Goal: Transaction & Acquisition: Purchase product/service

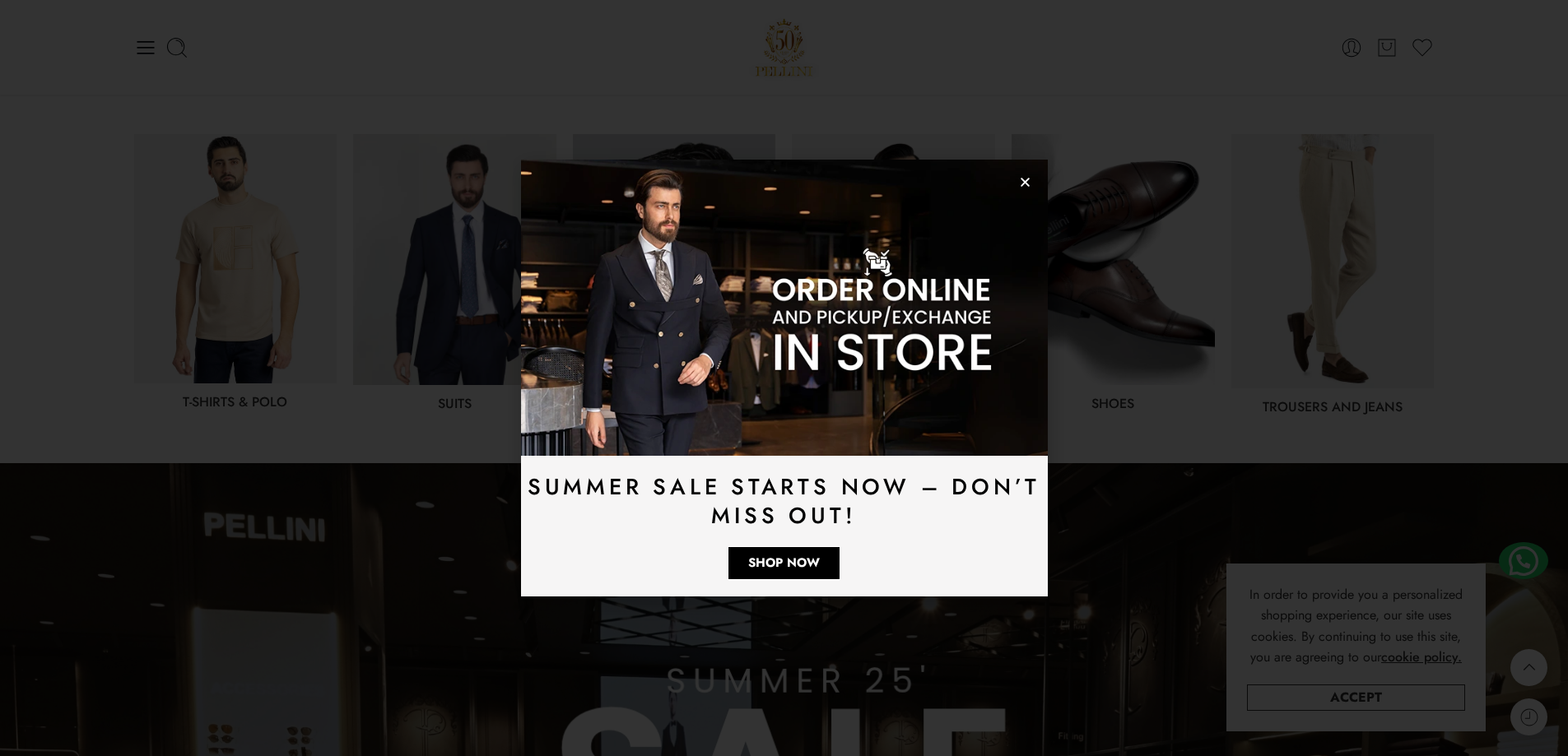
scroll to position [823, 0]
click at [1023, 186] on icon "Close" at bounding box center [1024, 182] width 13 height 13
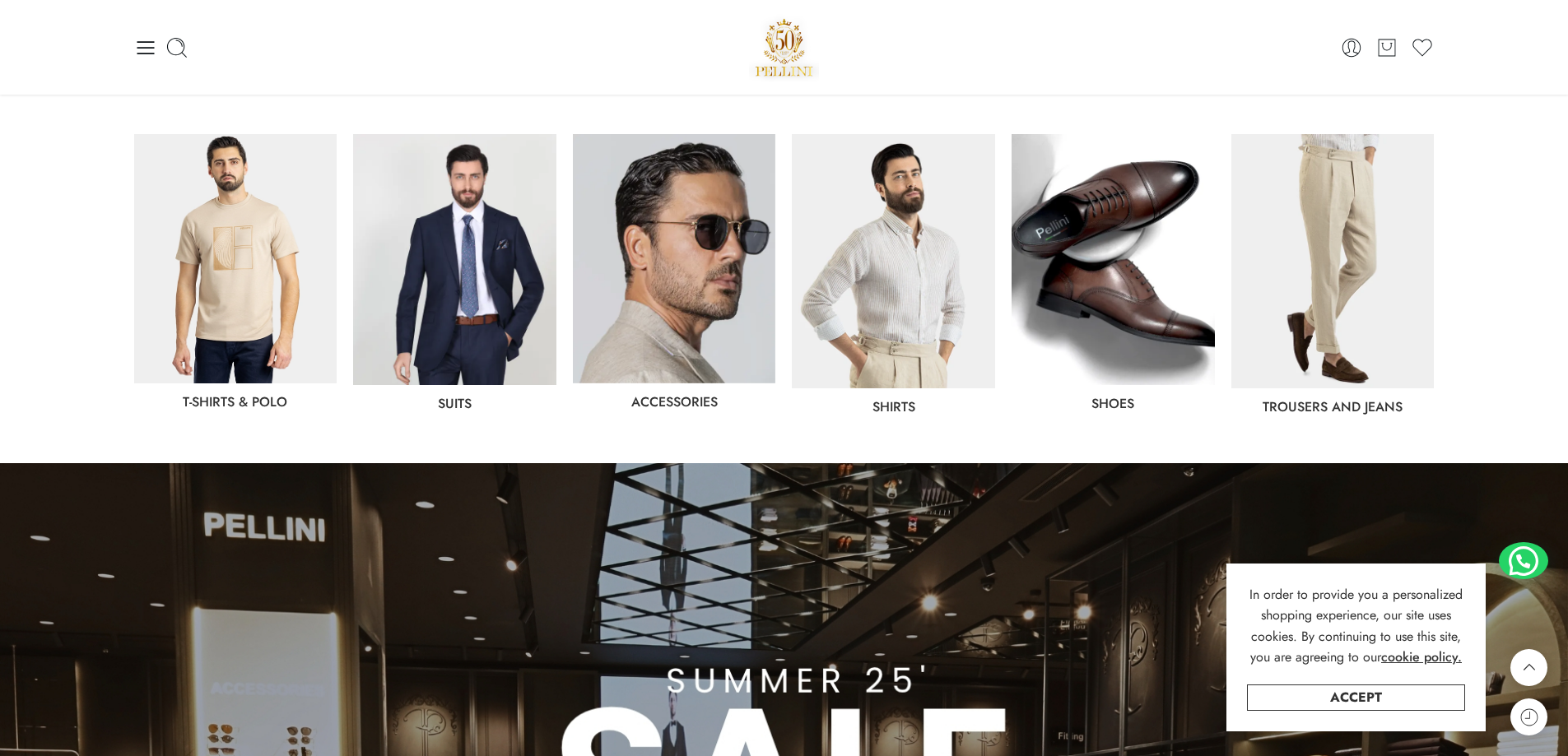
click at [294, 265] on img at bounding box center [236, 258] width 203 height 249
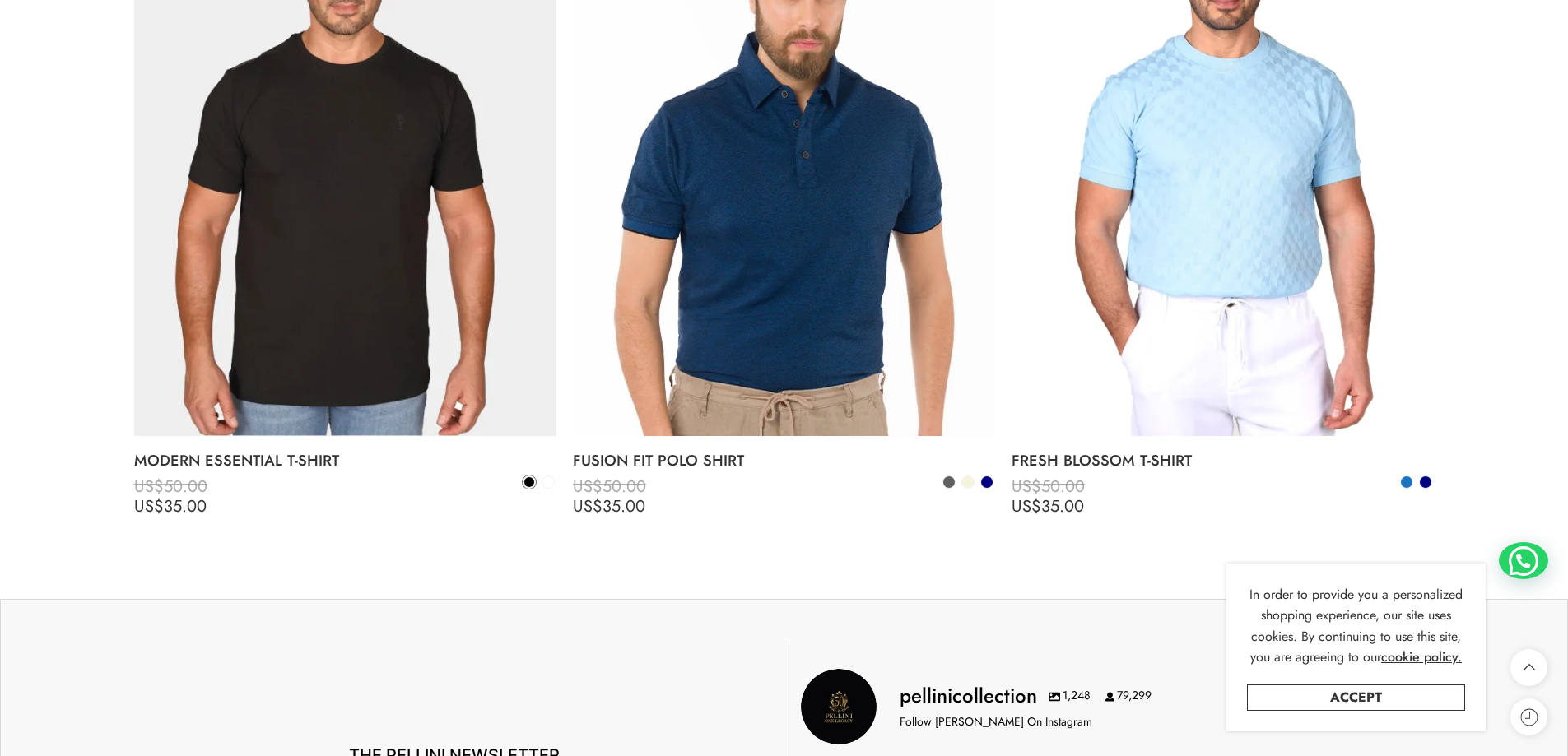
scroll to position [6416, 0]
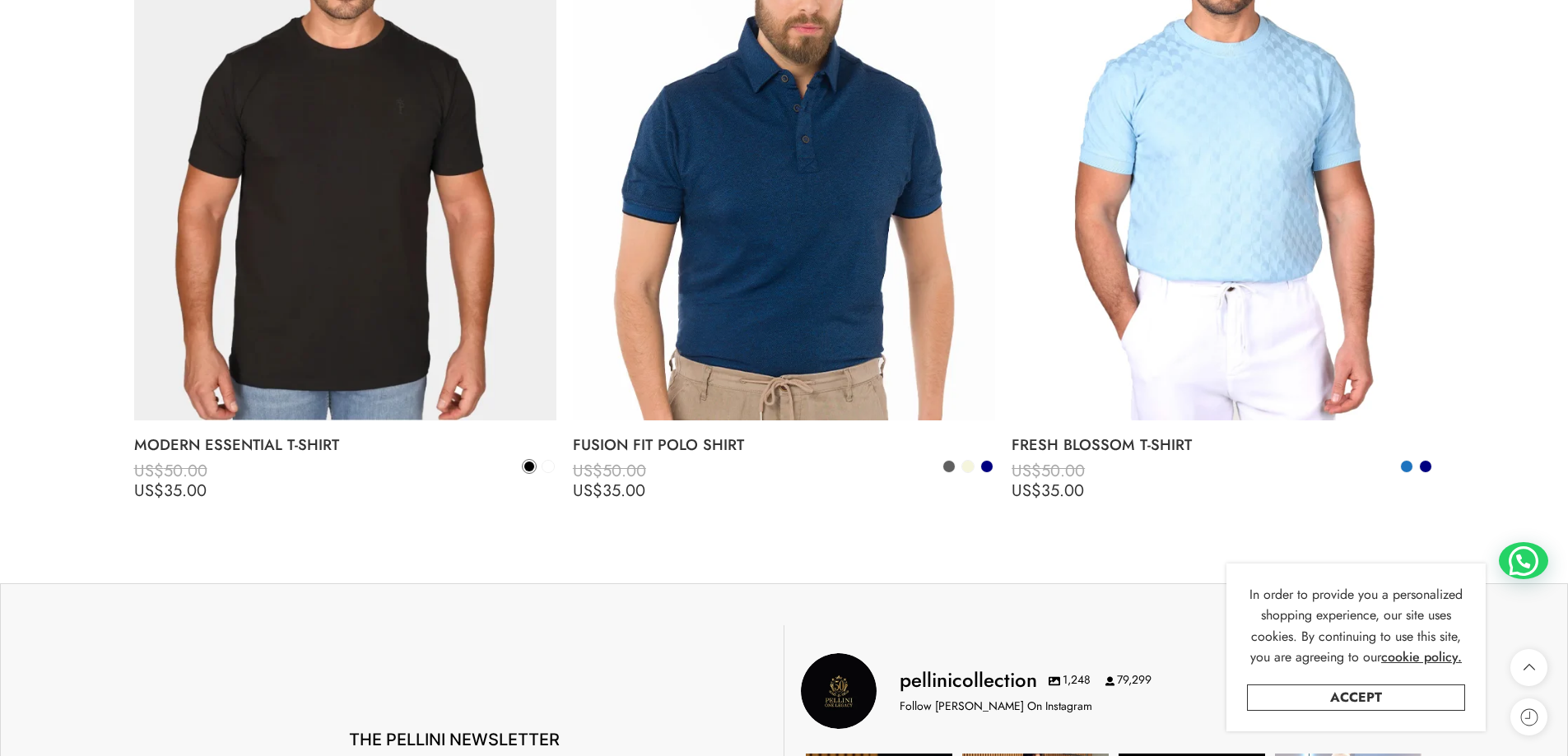
drag, startPoint x: 1541, startPoint y: 514, endPoint x: 784, endPoint y: 609, distance: 762.9
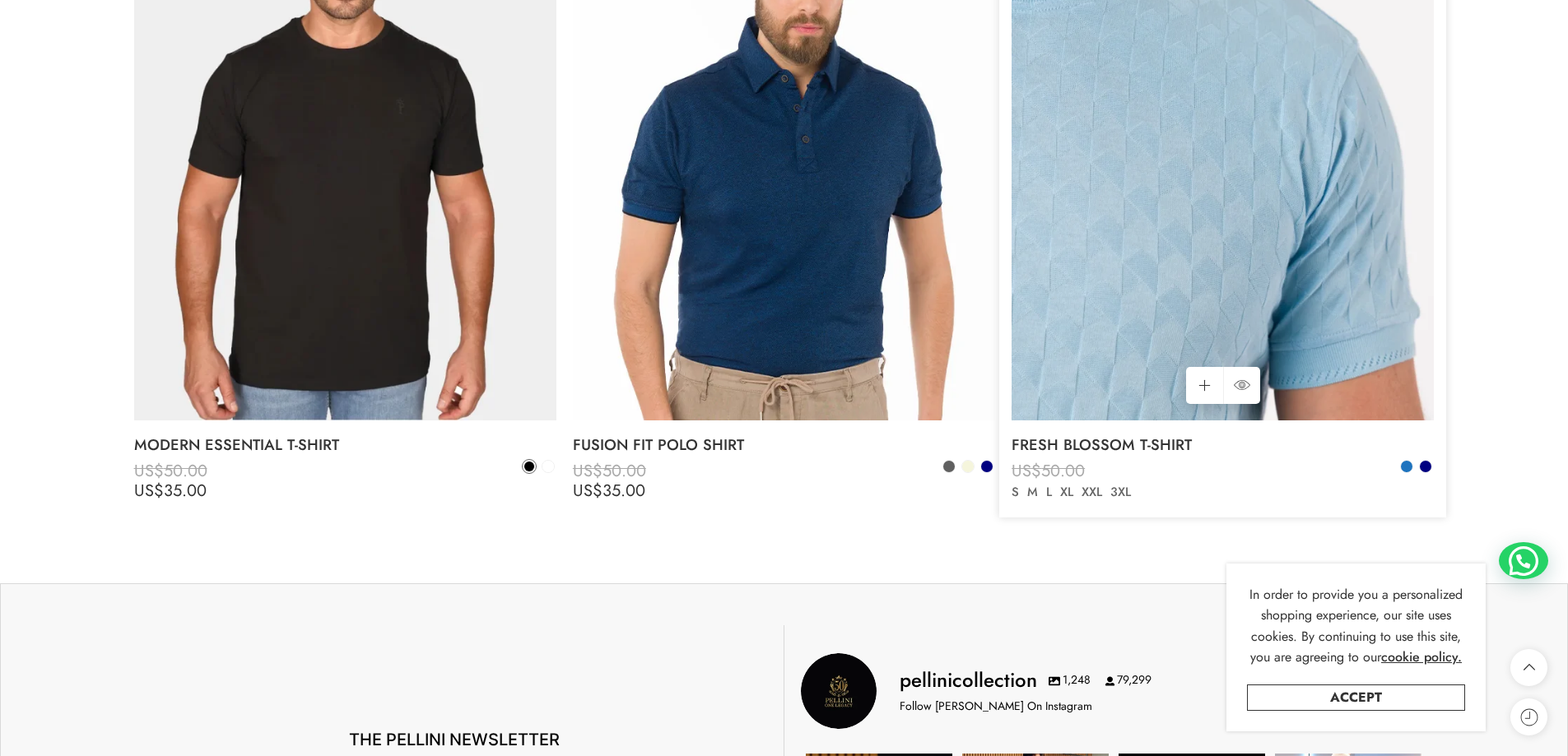
click at [1308, 213] on img at bounding box center [1222, 138] width 422 height 563
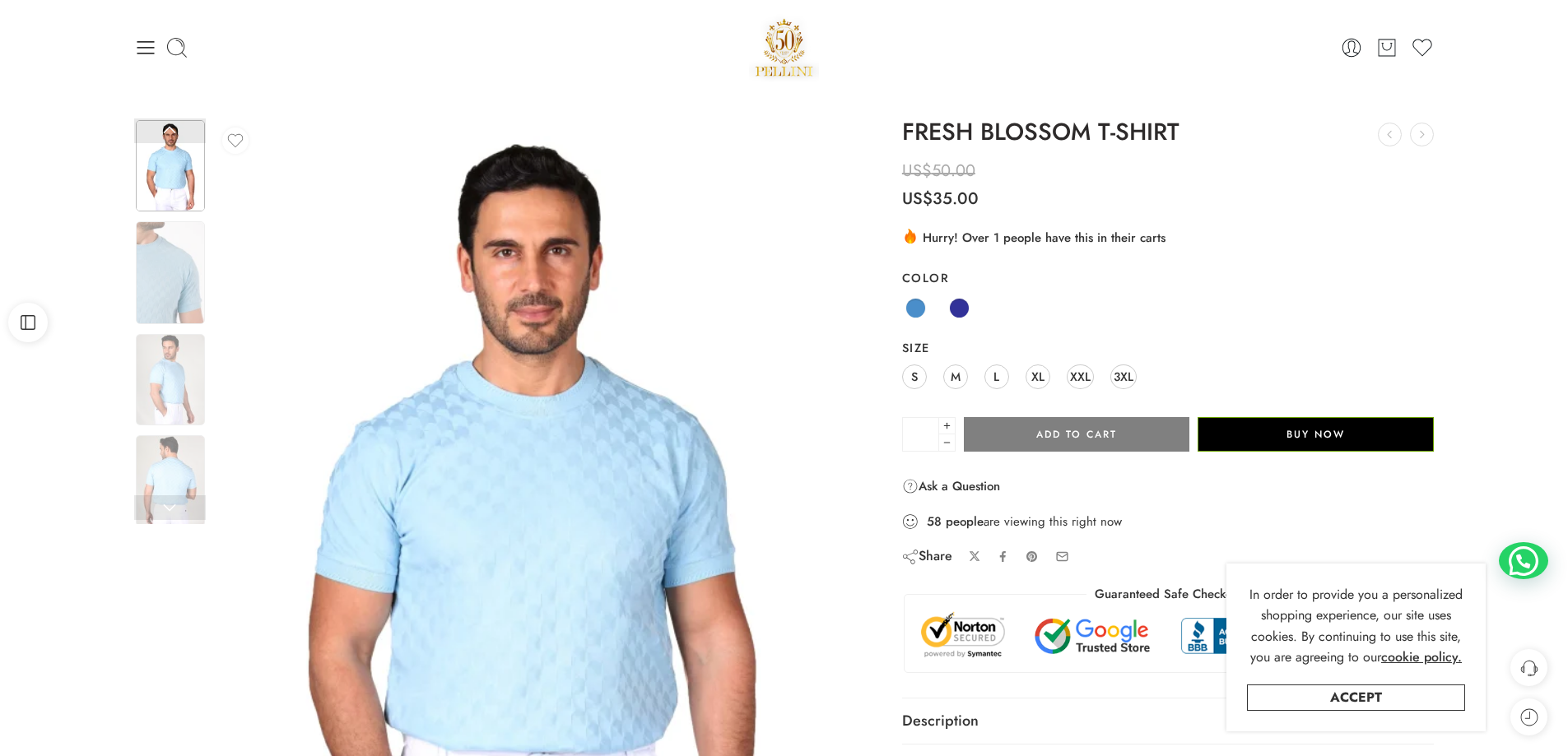
click at [1000, 373] on link "L" at bounding box center [996, 377] width 24 height 24
click at [176, 274] on img at bounding box center [170, 273] width 69 height 103
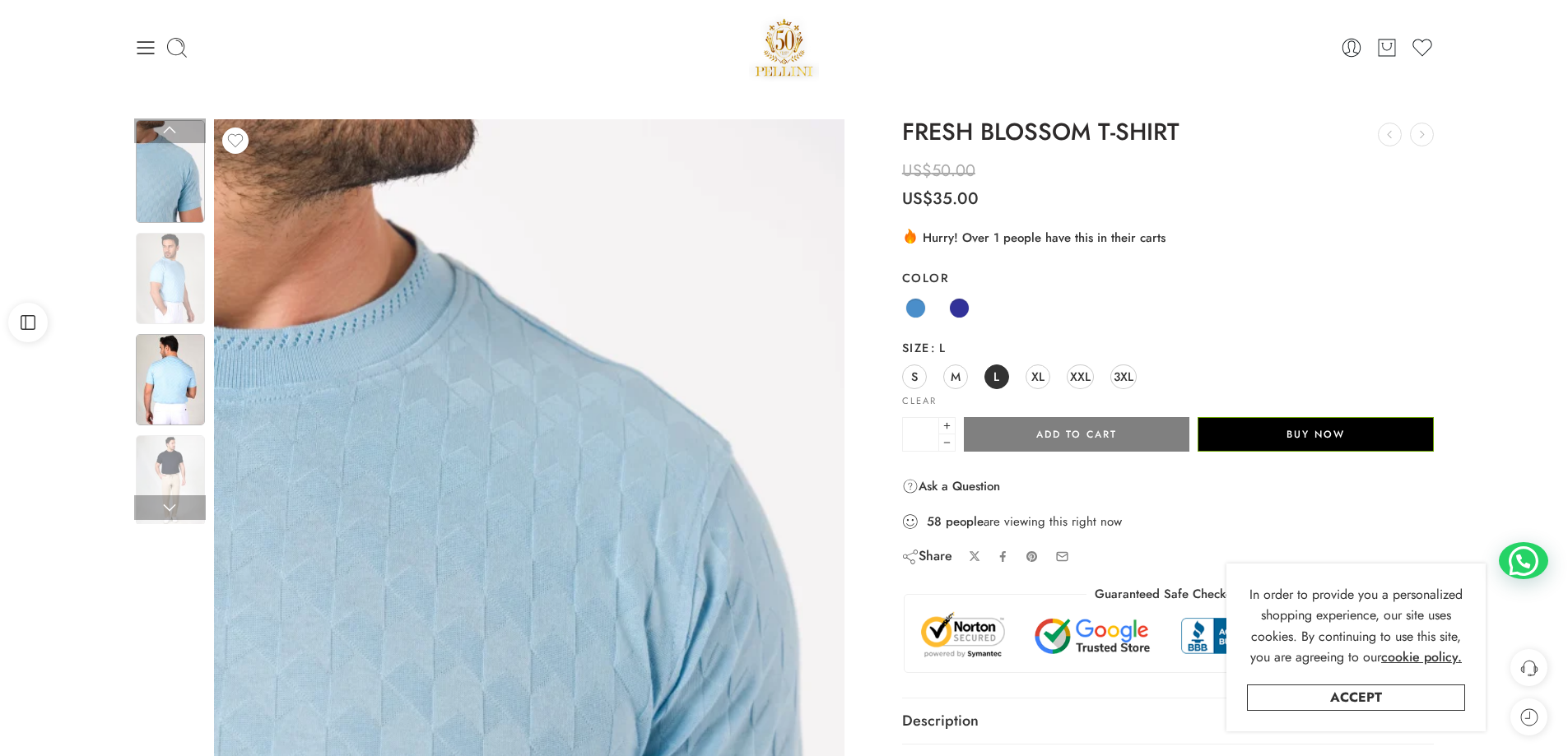
click at [176, 361] on img at bounding box center [170, 379] width 69 height 91
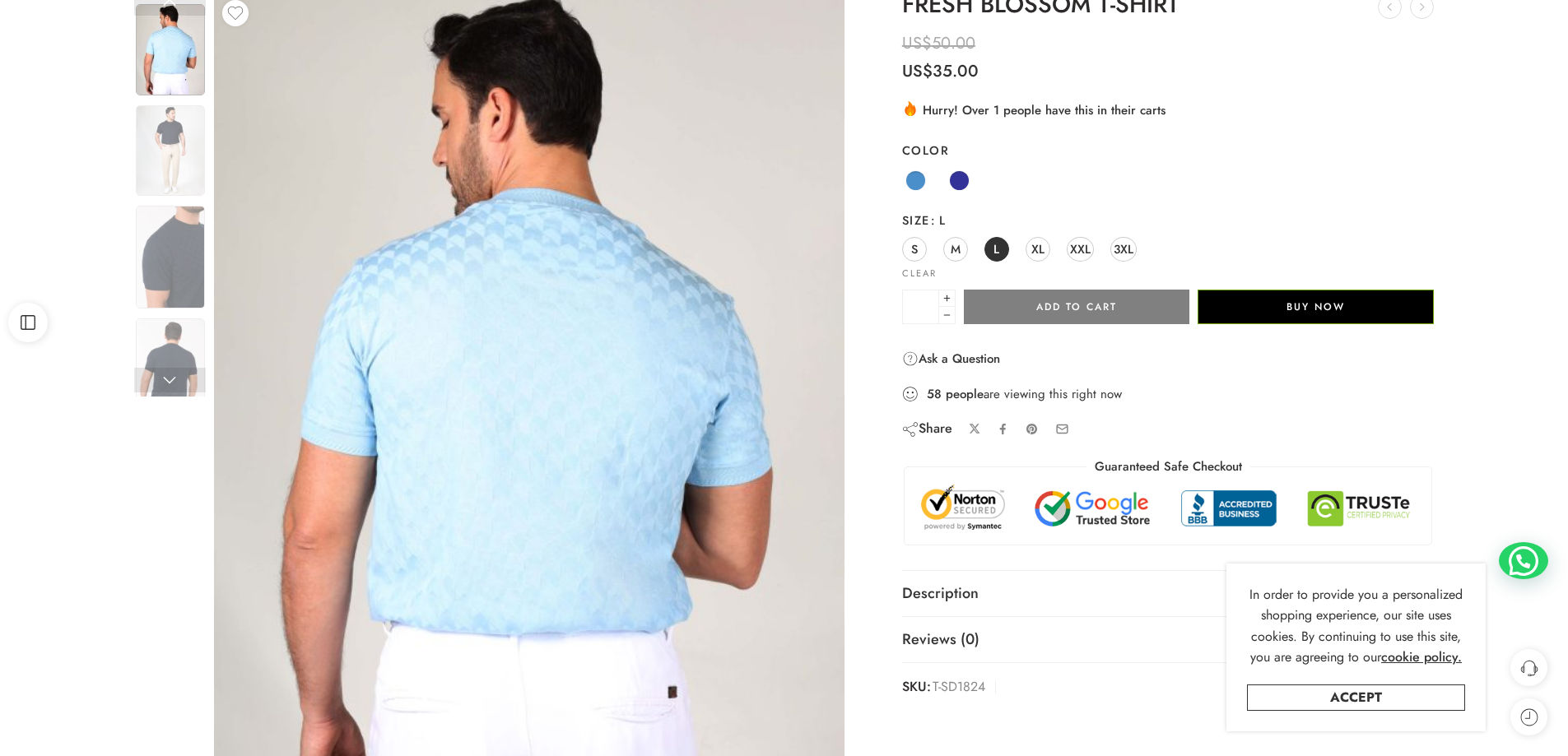
scroll to position [247, 0]
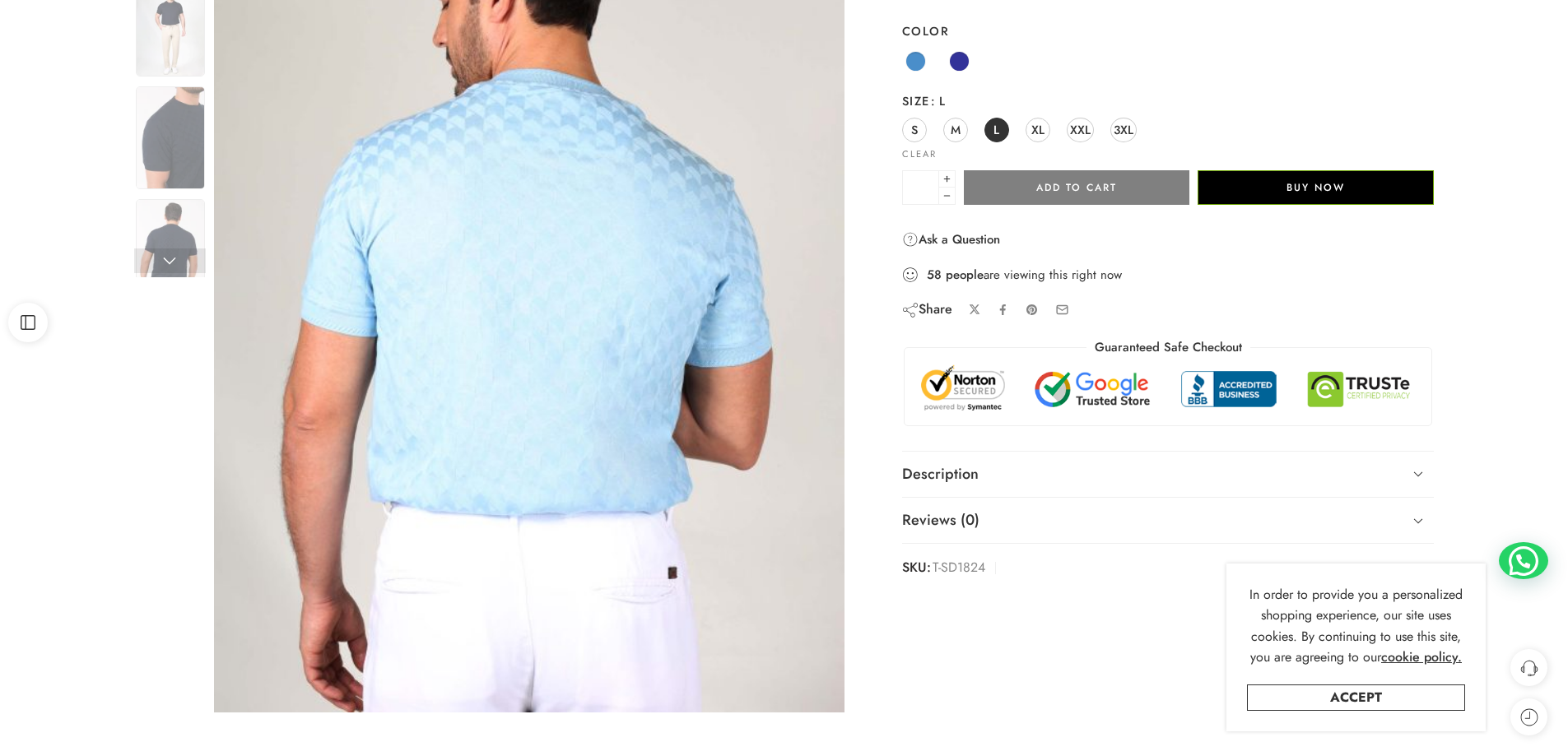
click at [164, 340] on div "Previous Loading image Next" at bounding box center [493, 296] width 735 height 848
click at [173, 235] on img at bounding box center [170, 250] width 69 height 103
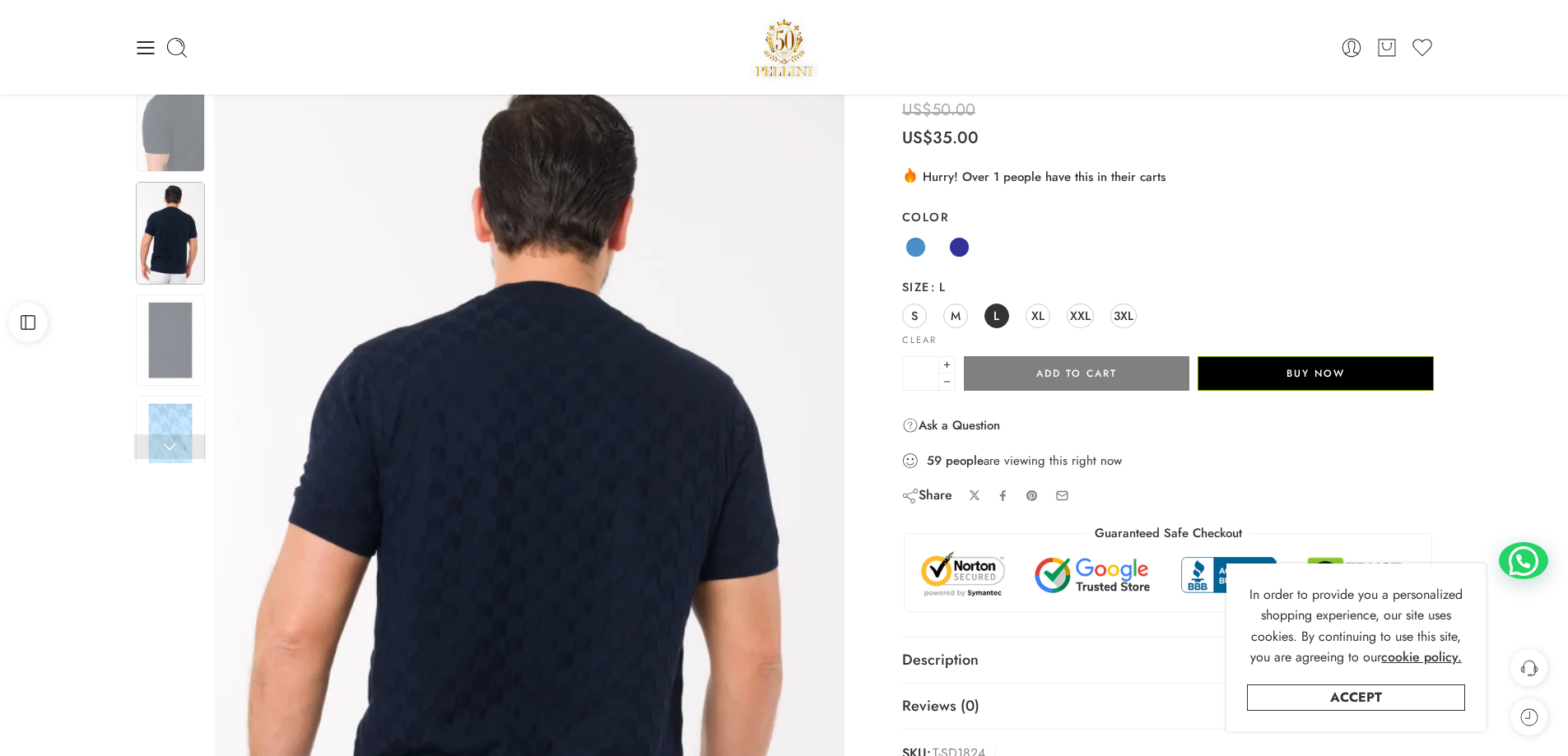
scroll to position [0, 0]
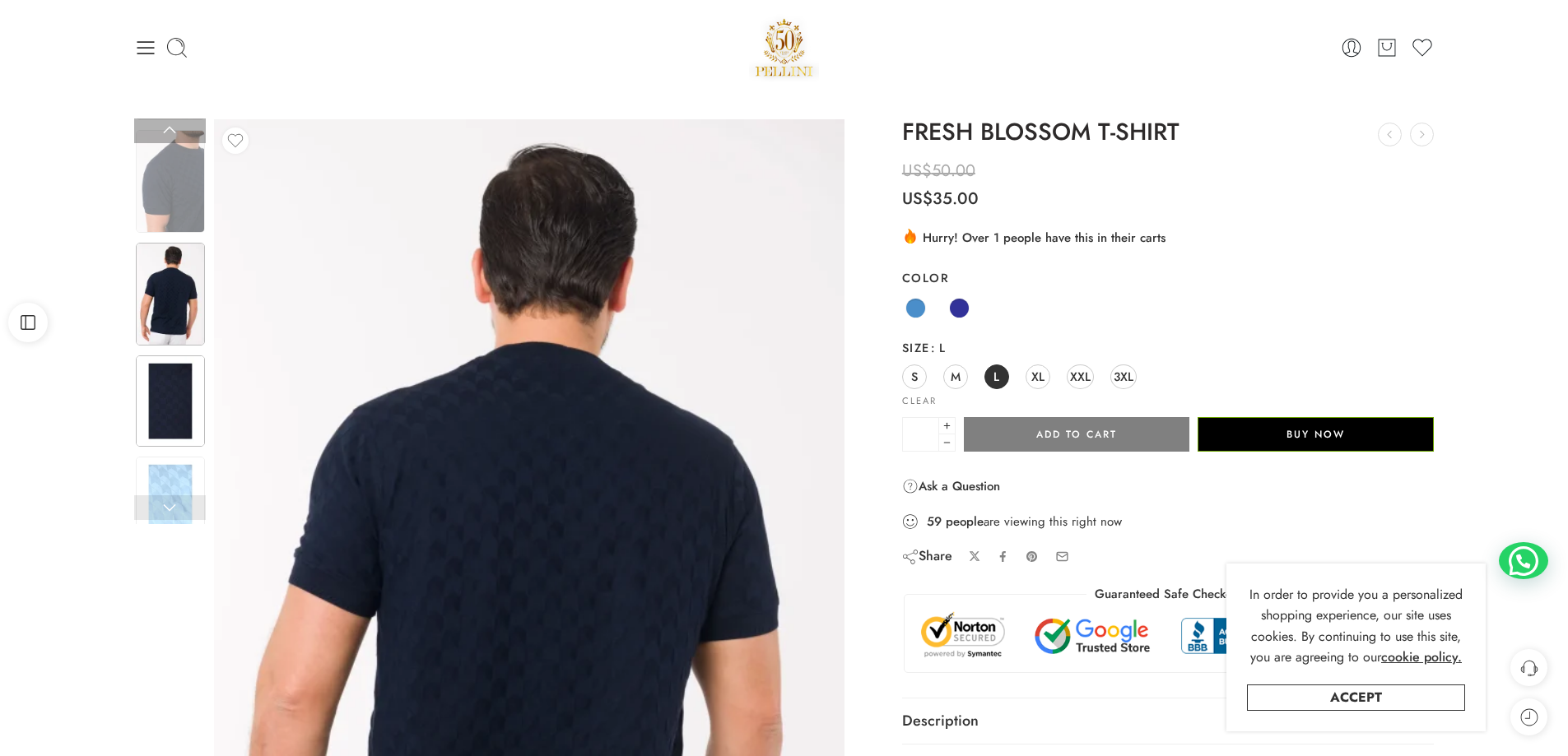
click at [165, 383] on img at bounding box center [170, 401] width 69 height 91
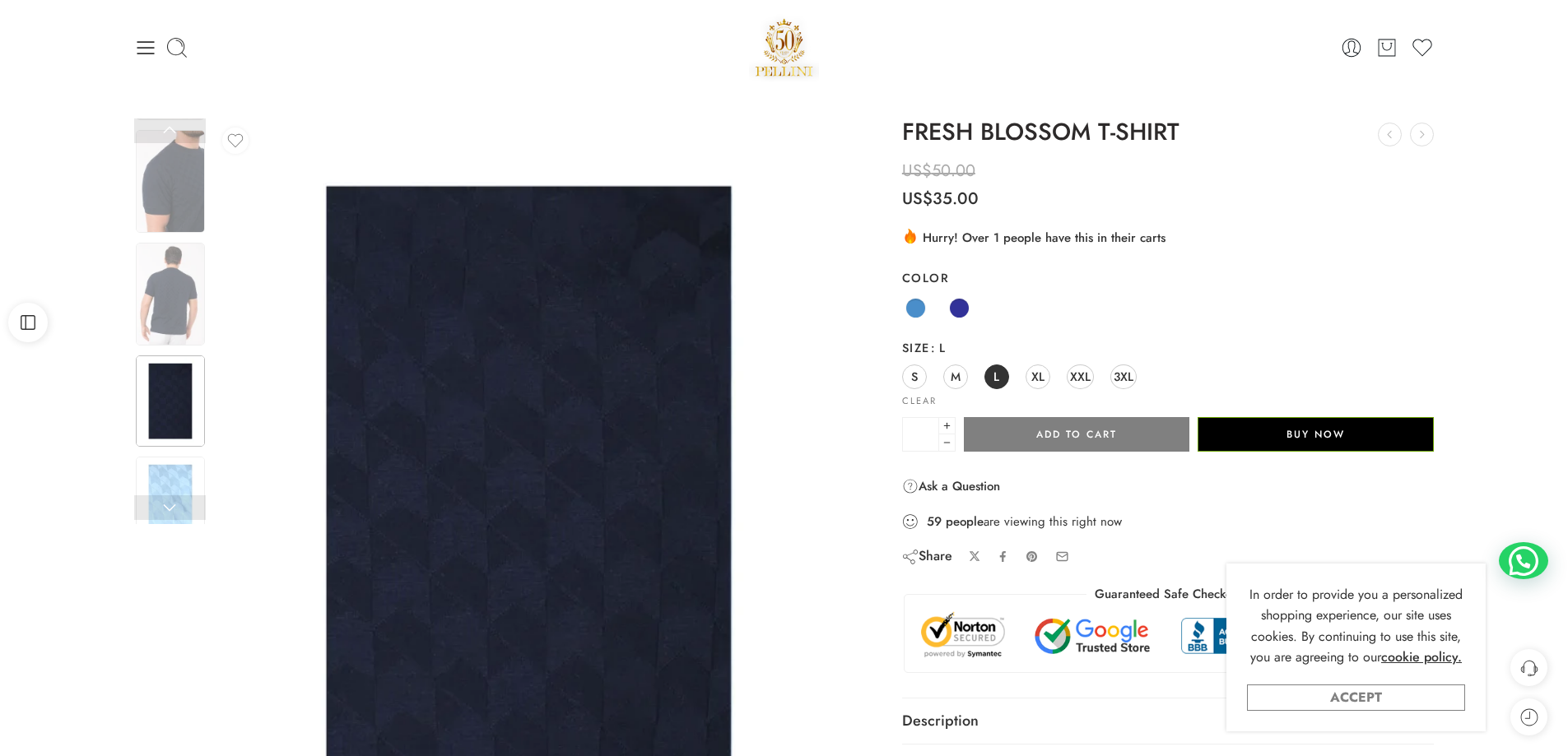
click at [1347, 701] on link "Accept" at bounding box center [1356, 697] width 218 height 26
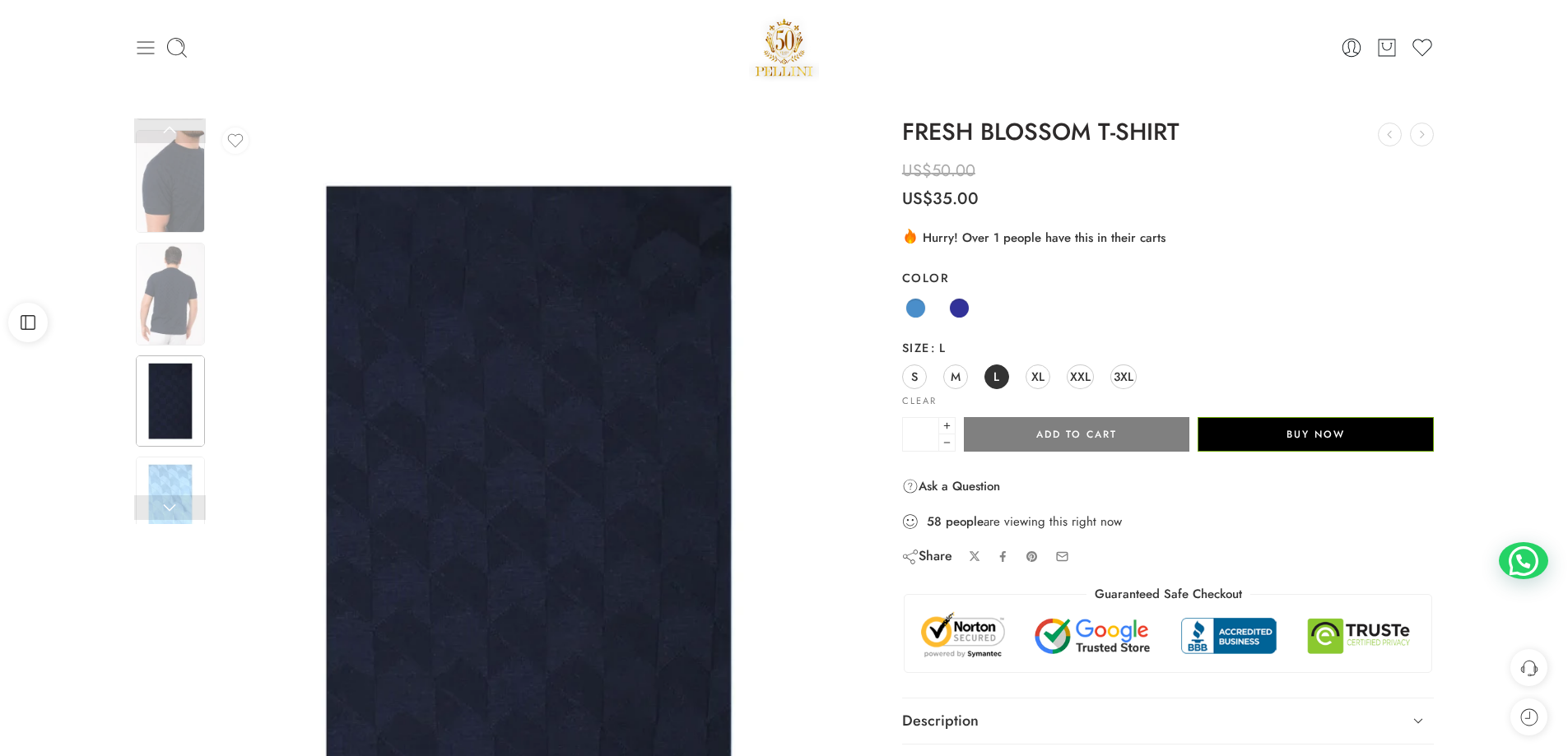
click at [152, 50] on icon at bounding box center [145, 47] width 23 height 23
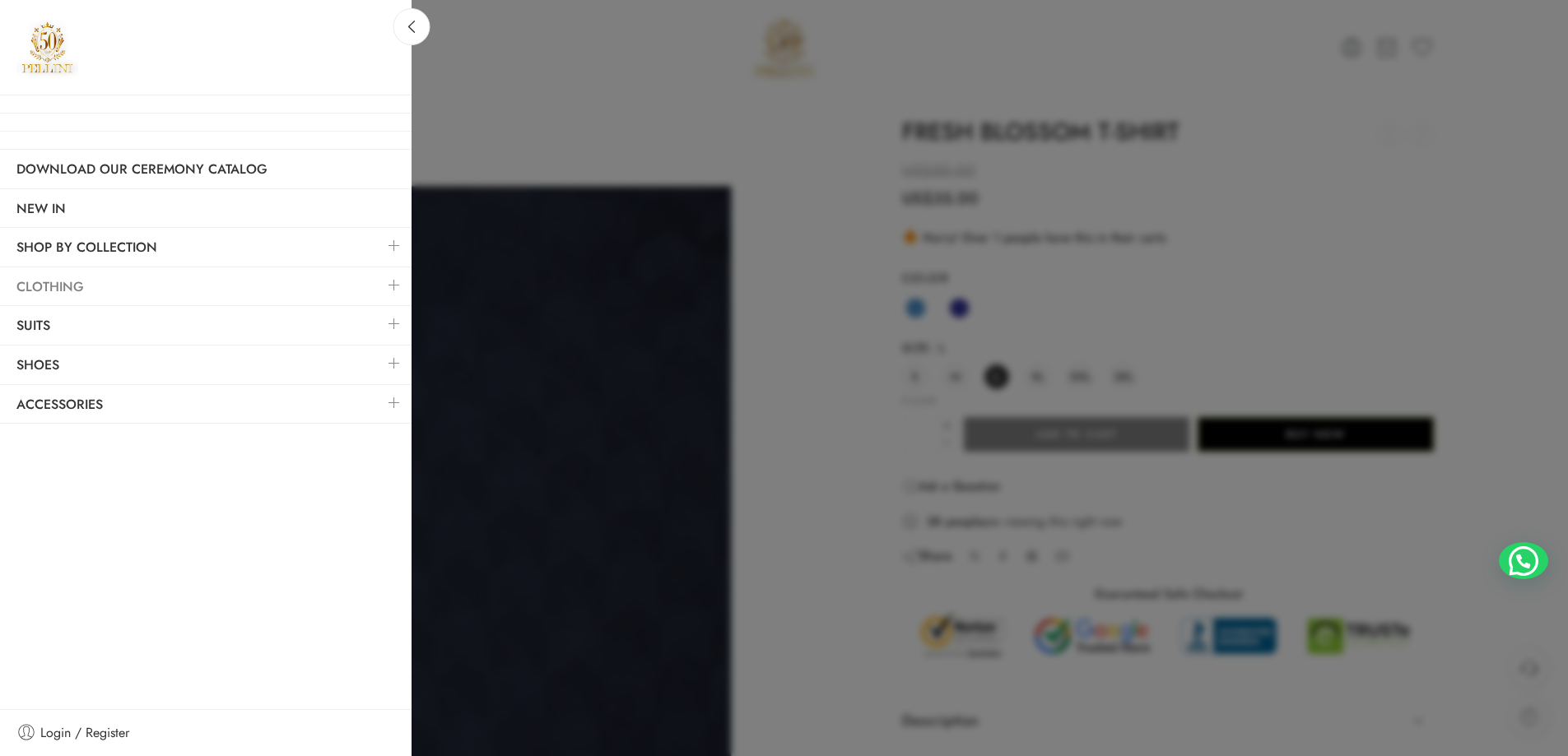
click at [58, 289] on link "Clothing" at bounding box center [206, 287] width 411 height 38
click at [386, 283] on link at bounding box center [393, 285] width 34 height 35
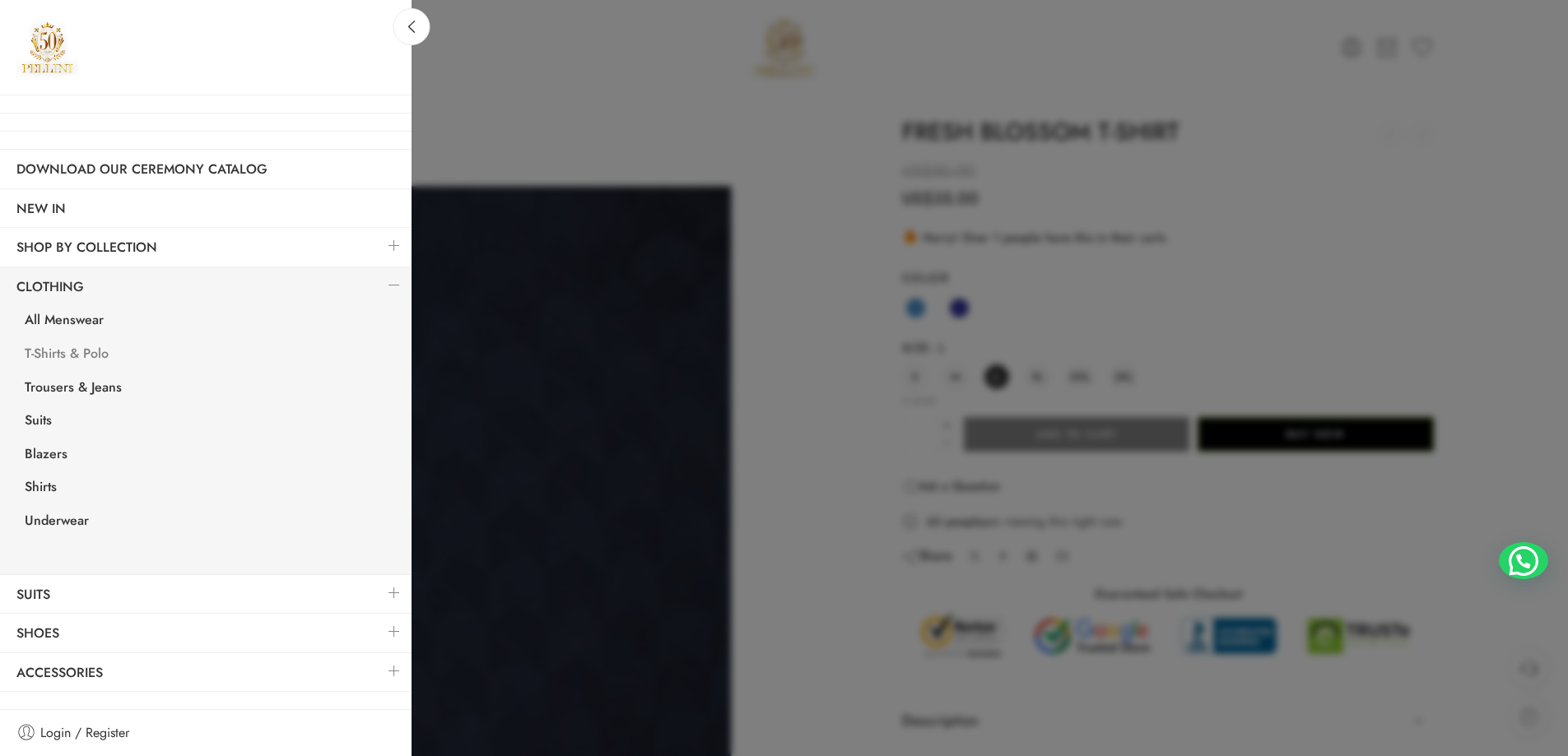
click at [84, 359] on link "T-Shirts & Polo" at bounding box center [210, 356] width 404 height 34
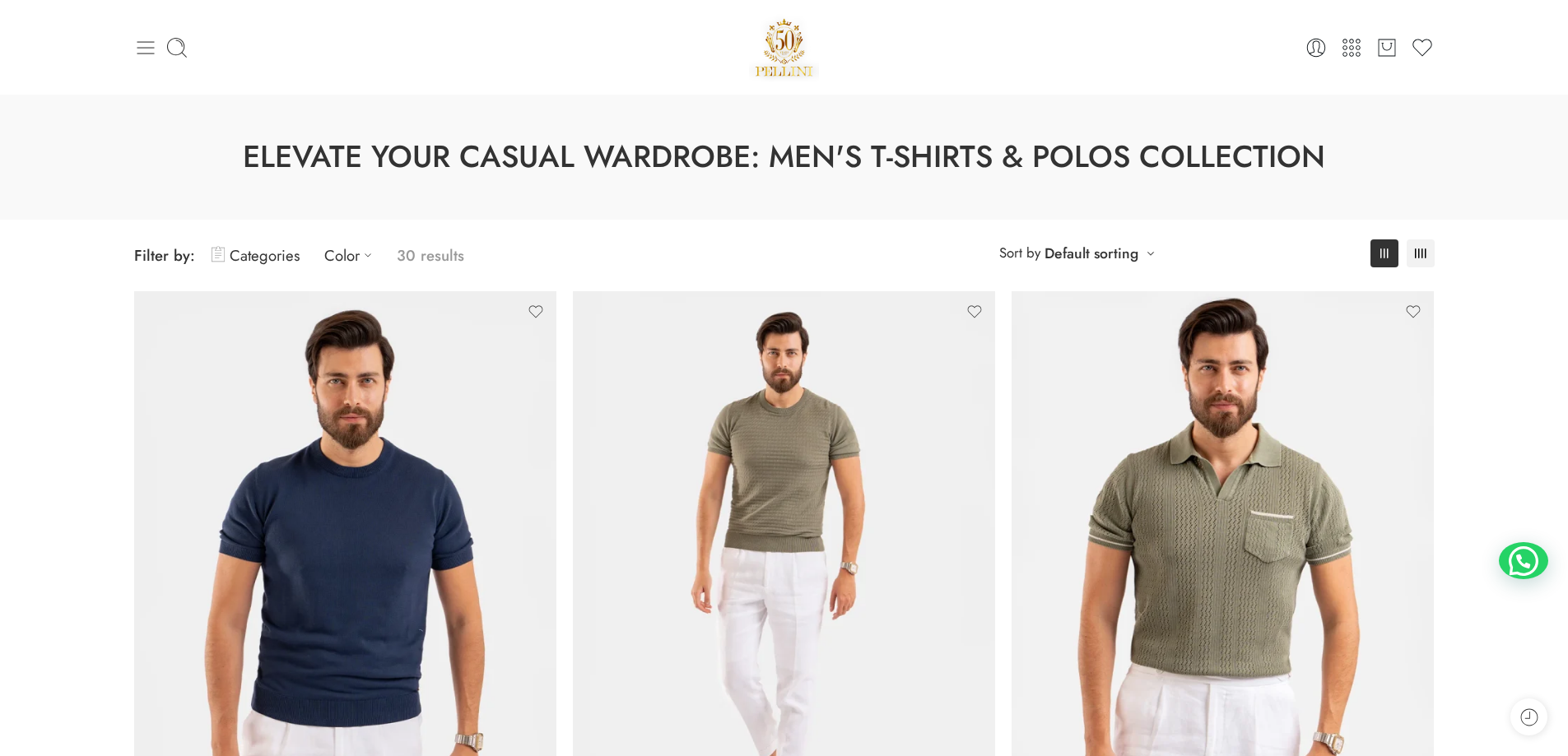
click at [150, 44] on icon at bounding box center [145, 47] width 23 height 23
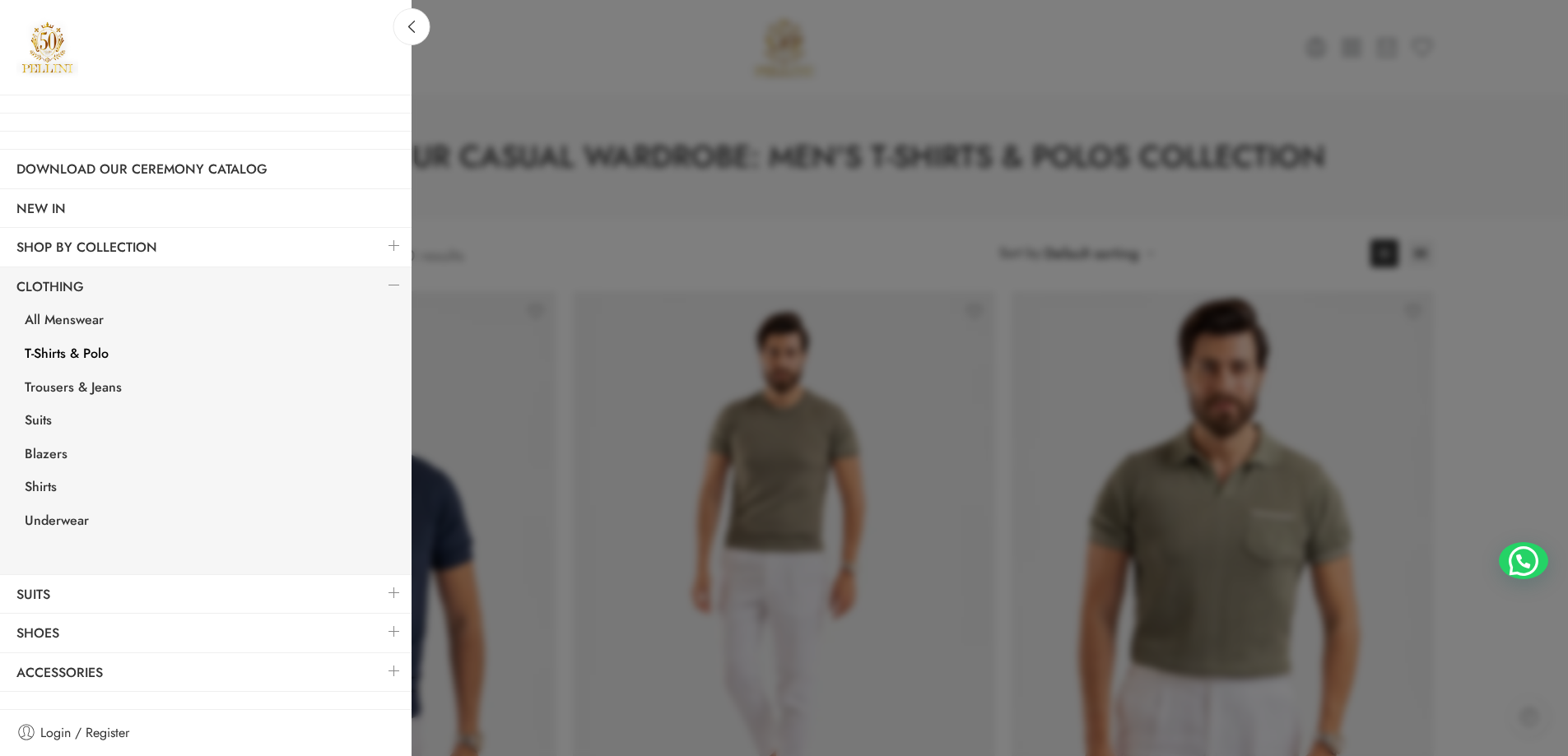
click at [394, 243] on link at bounding box center [393, 246] width 34 height 35
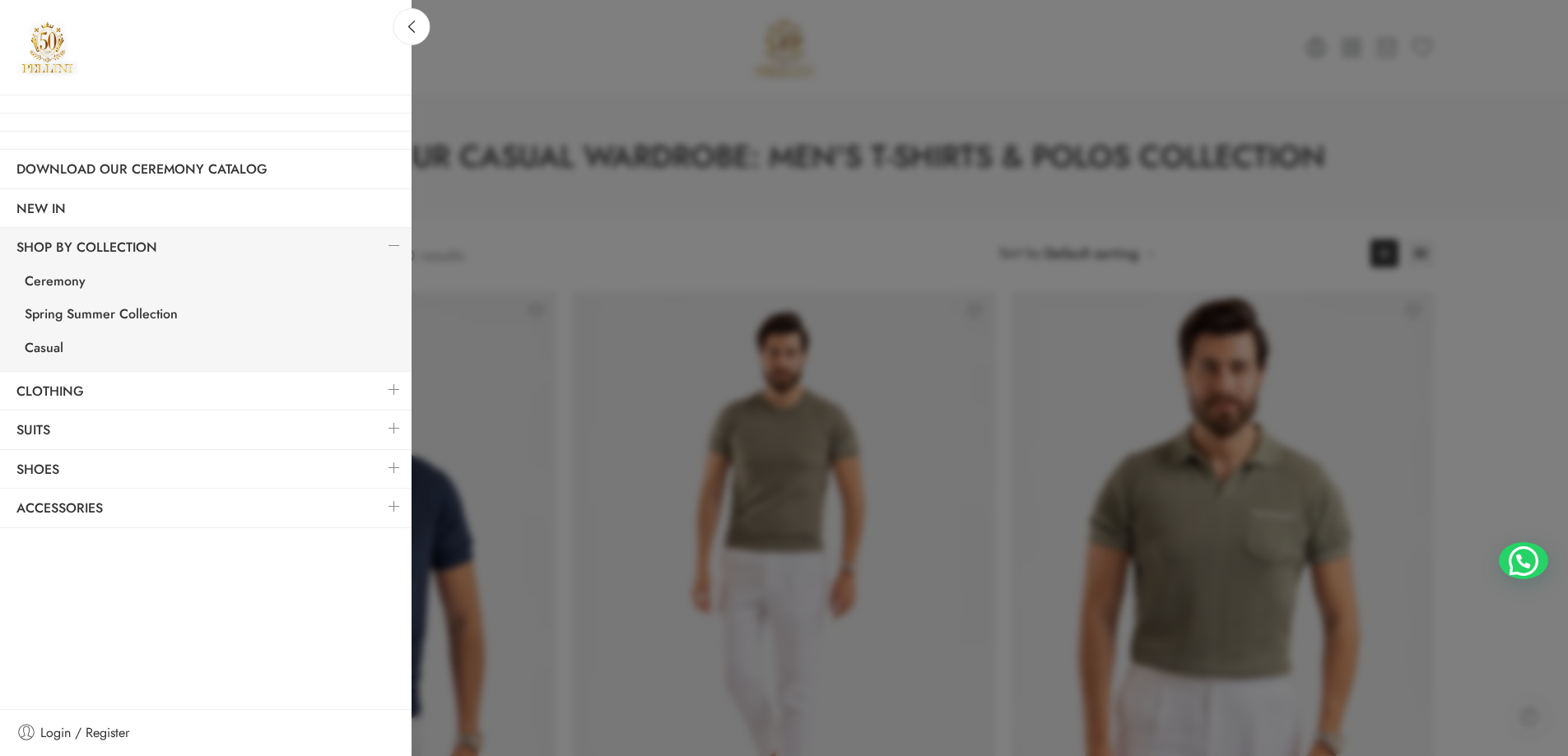
click at [388, 460] on link at bounding box center [393, 468] width 34 height 35
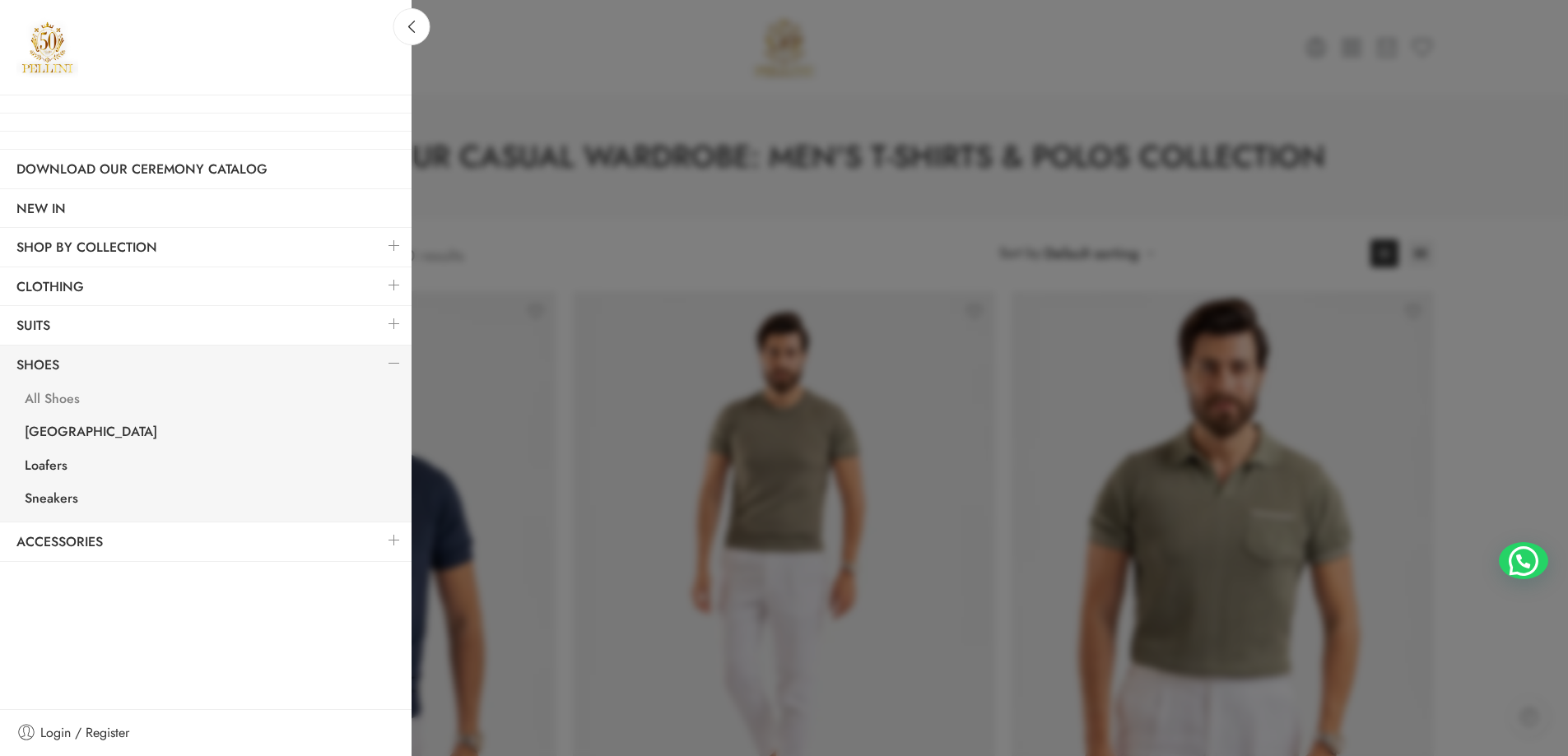
click at [50, 391] on link "All Shoes" at bounding box center [210, 401] width 404 height 34
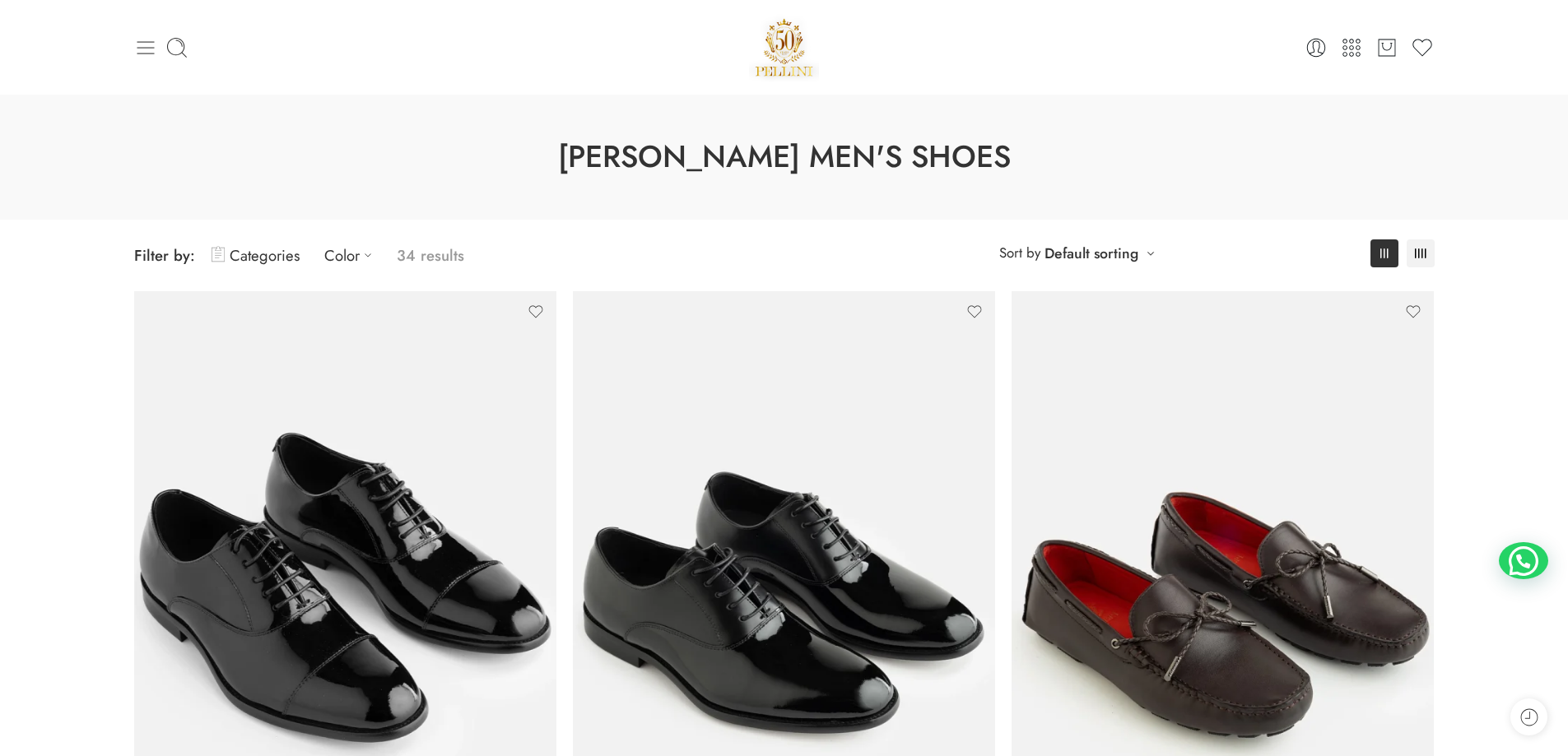
click at [151, 49] on icon at bounding box center [145, 47] width 23 height 23
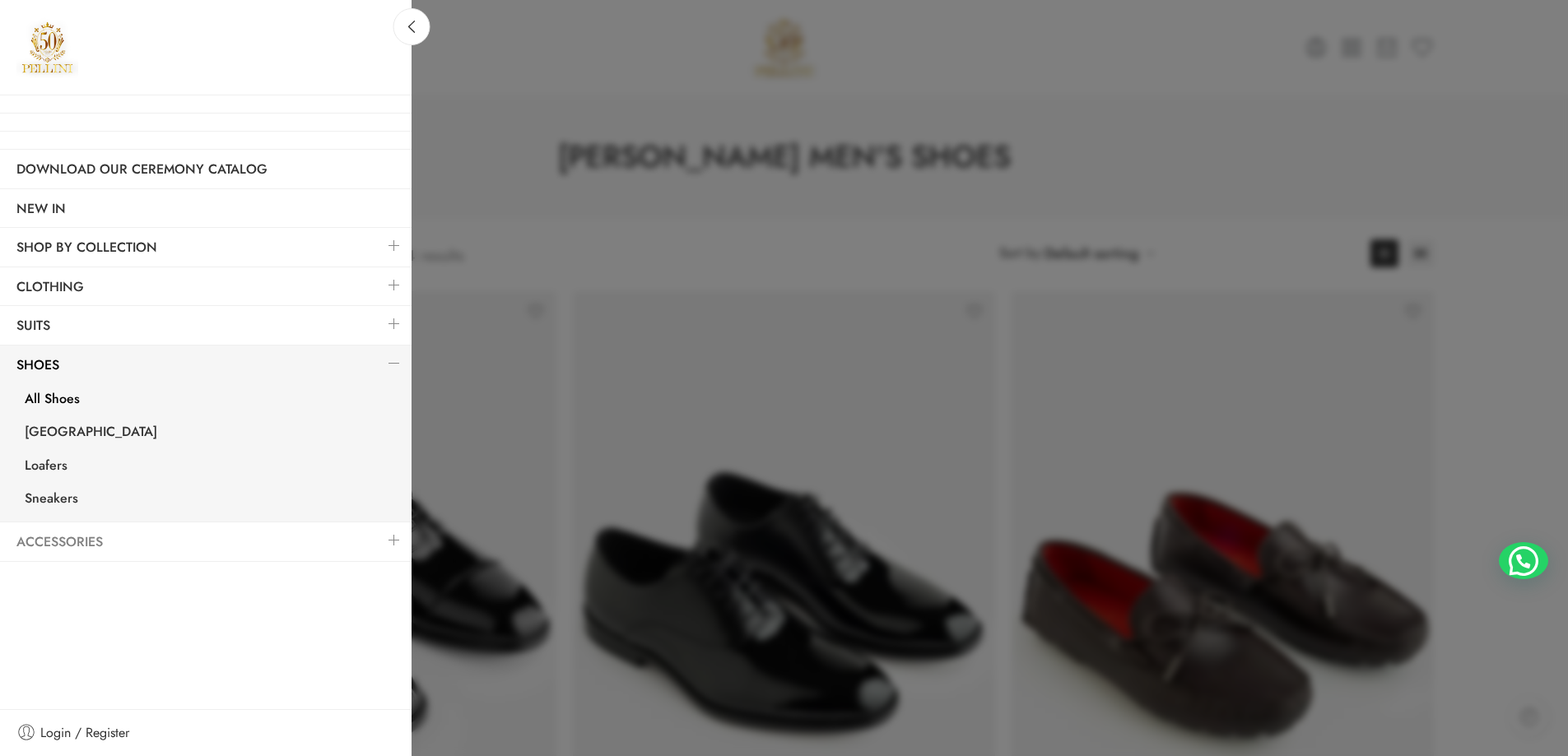
click at [55, 539] on link "Accessories" at bounding box center [206, 542] width 411 height 38
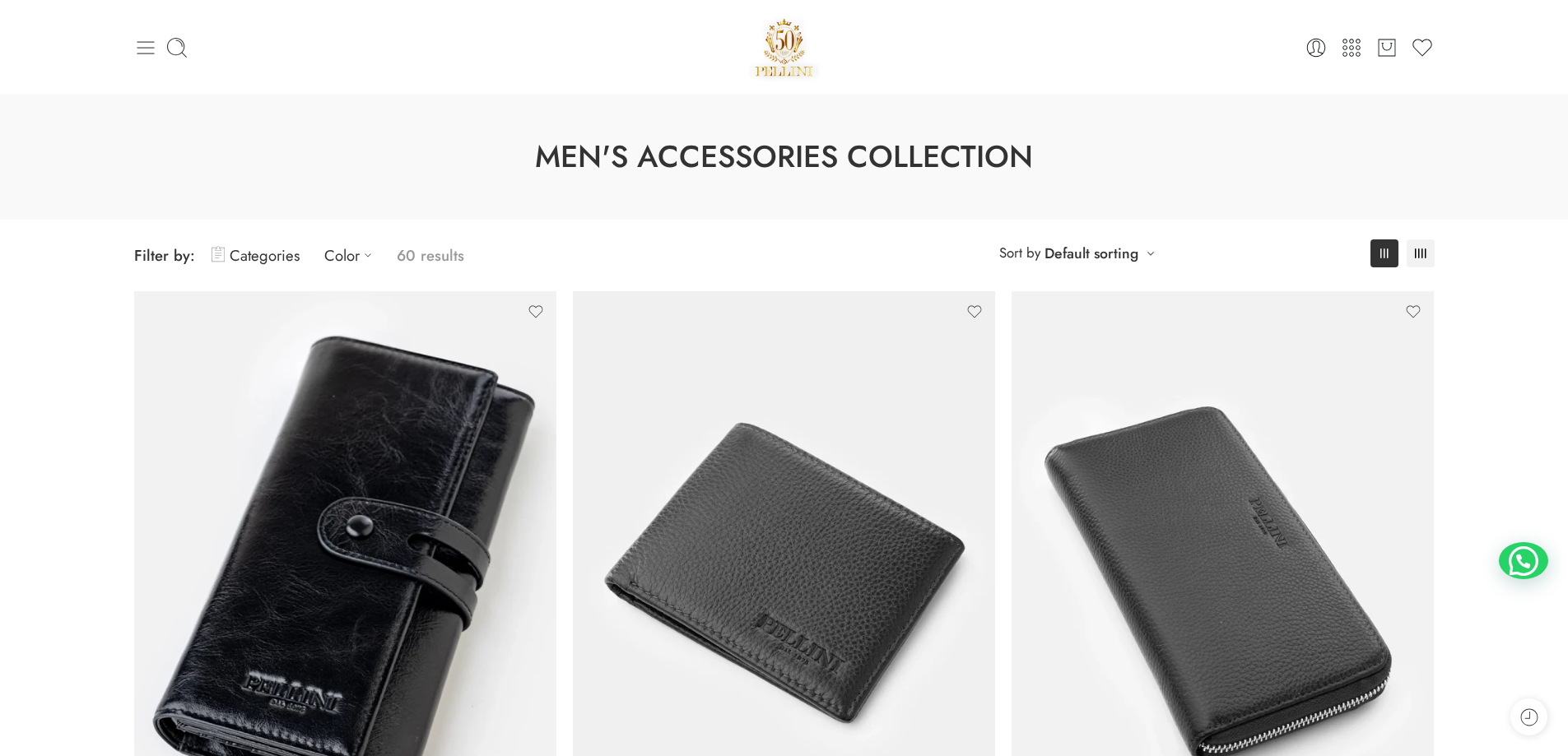
click at [143, 50] on icon at bounding box center [145, 47] width 23 height 23
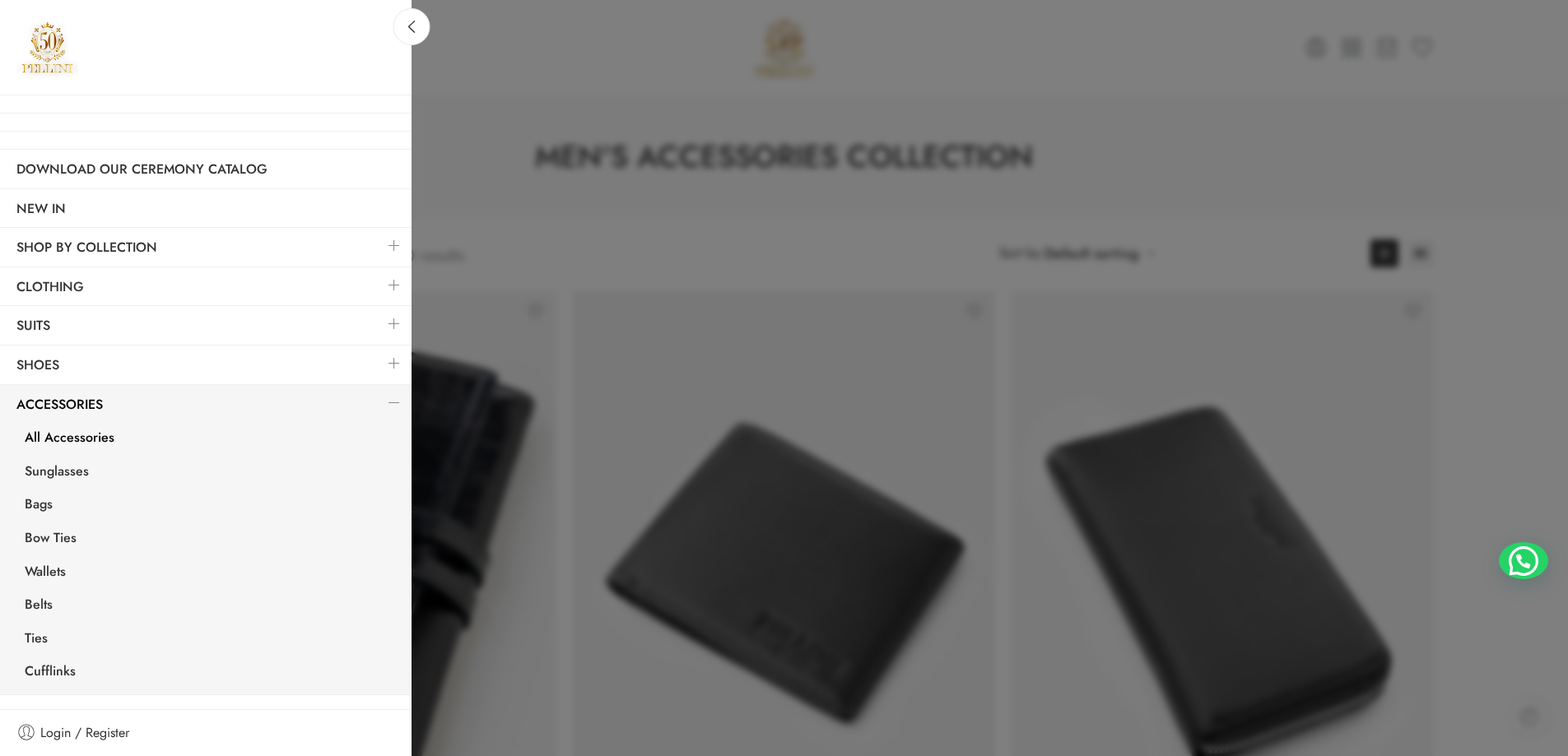
click at [381, 362] on link at bounding box center [393, 363] width 34 height 35
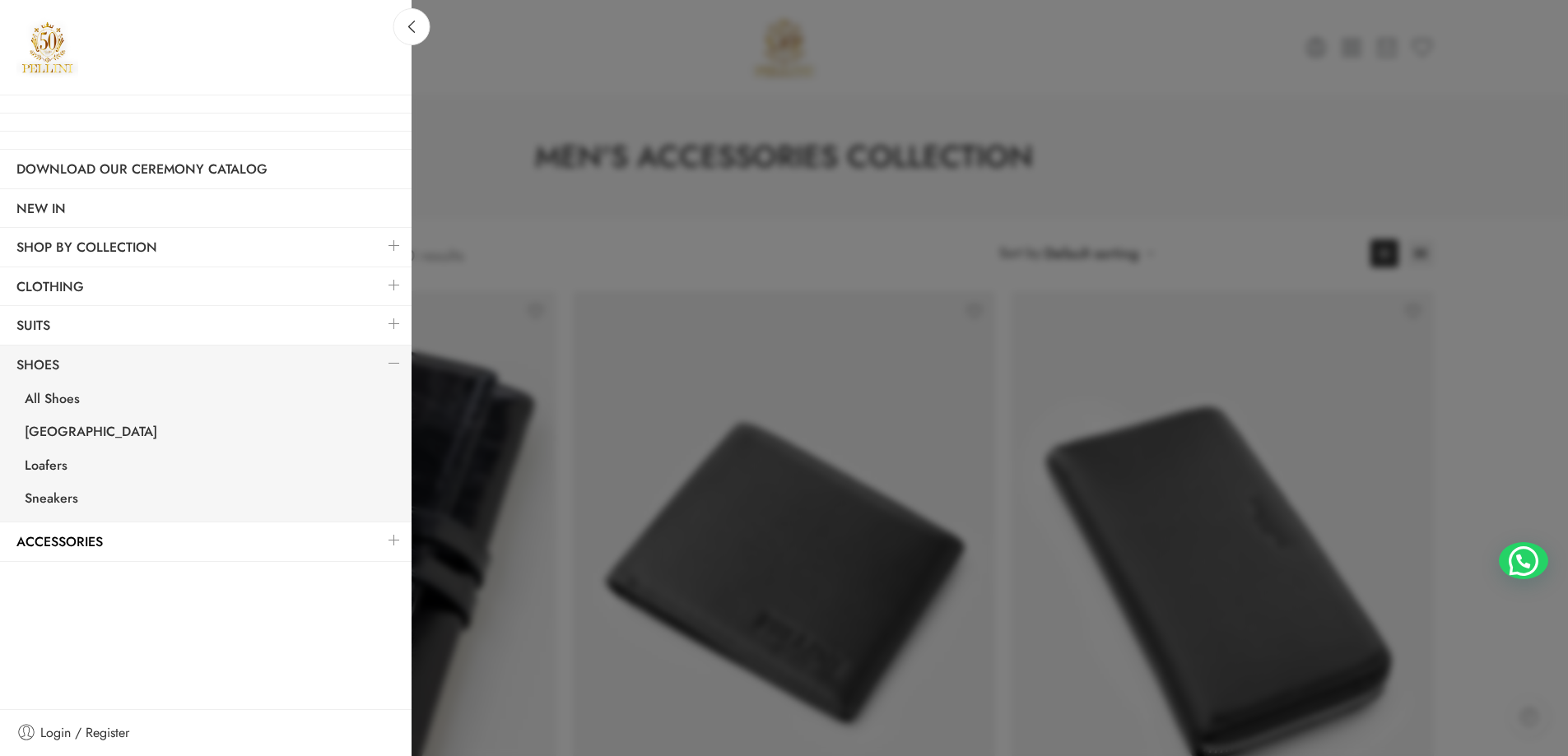
click at [381, 362] on link at bounding box center [393, 363] width 34 height 35
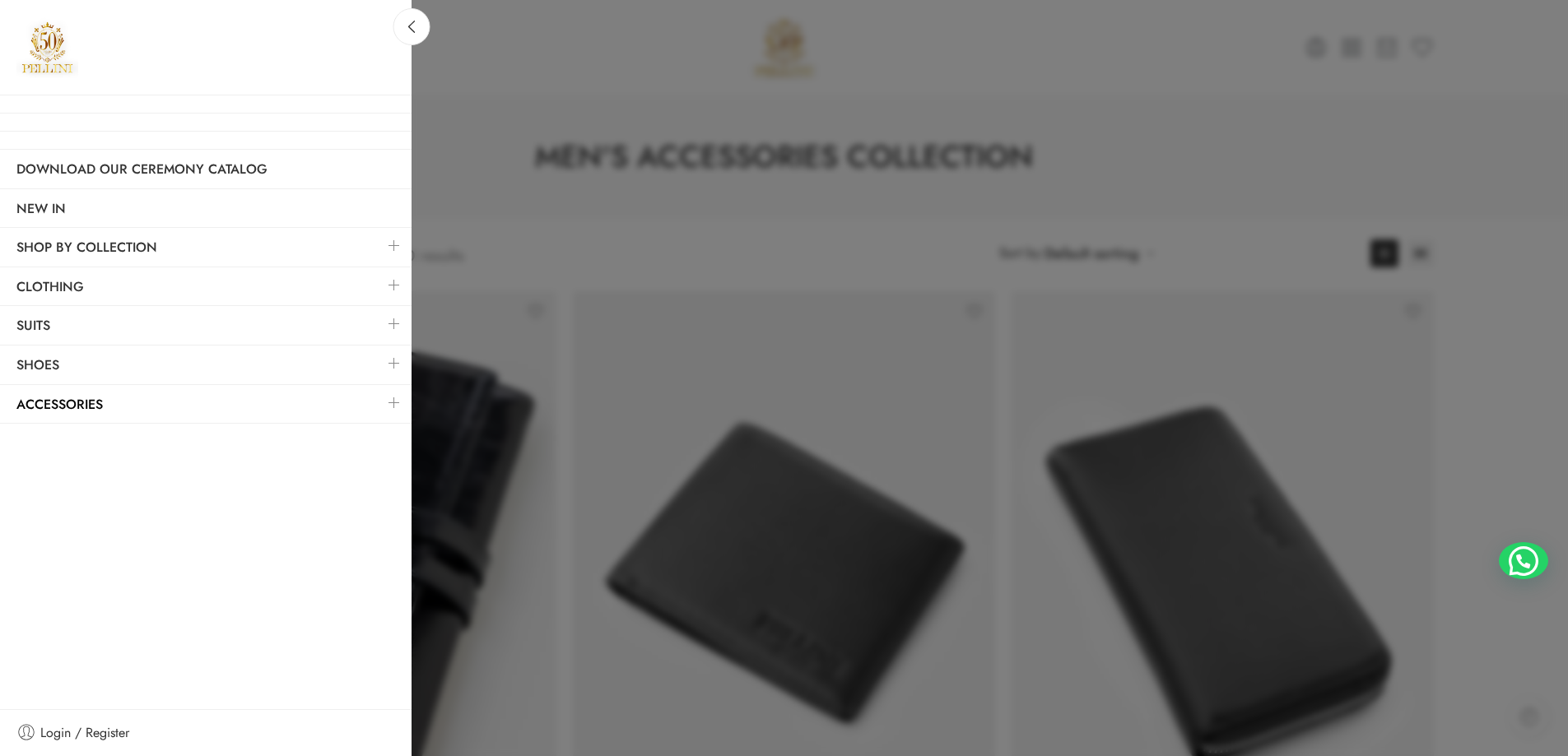
click at [395, 329] on link at bounding box center [393, 324] width 34 height 35
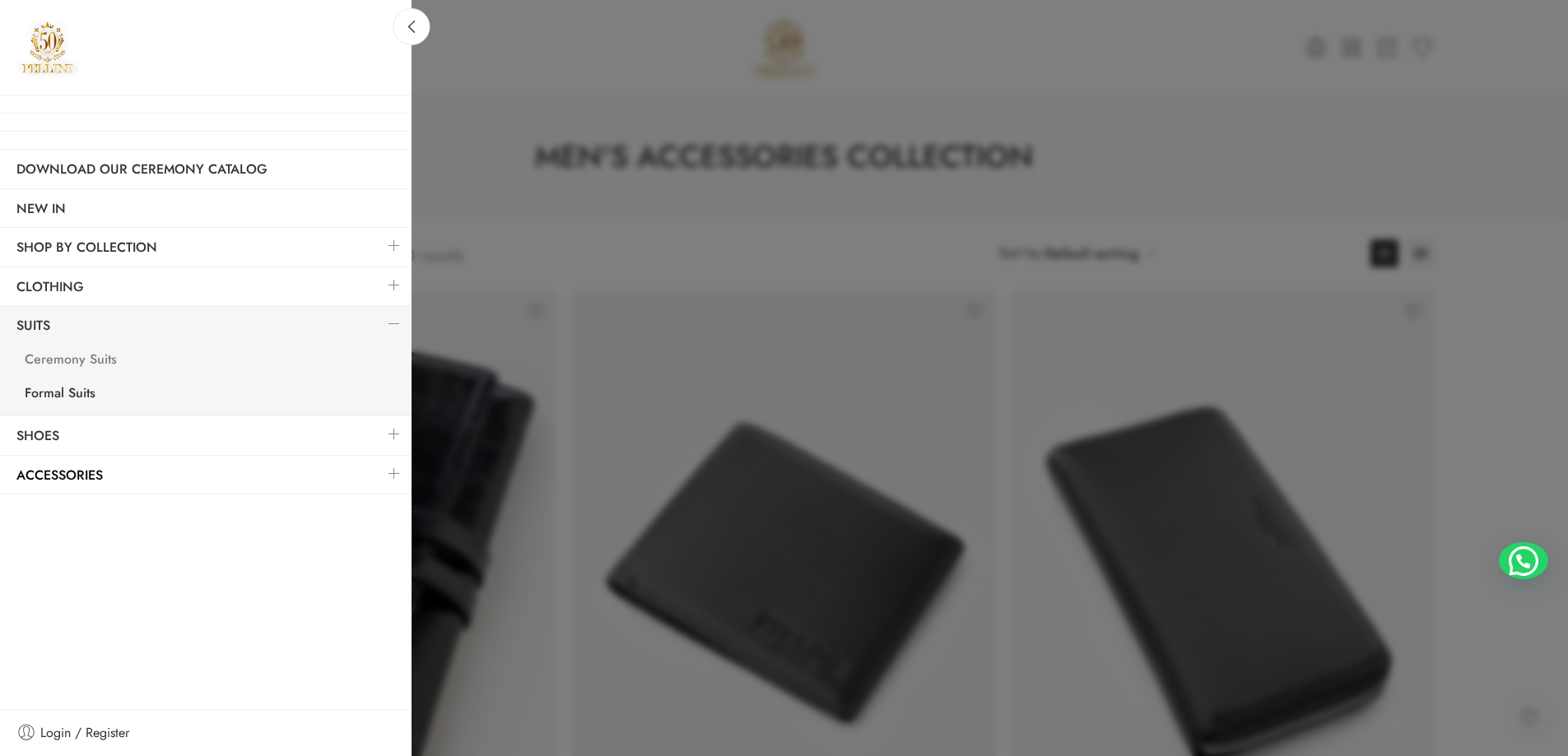
click at [63, 366] on link "Ceremony Suits" at bounding box center [210, 362] width 404 height 34
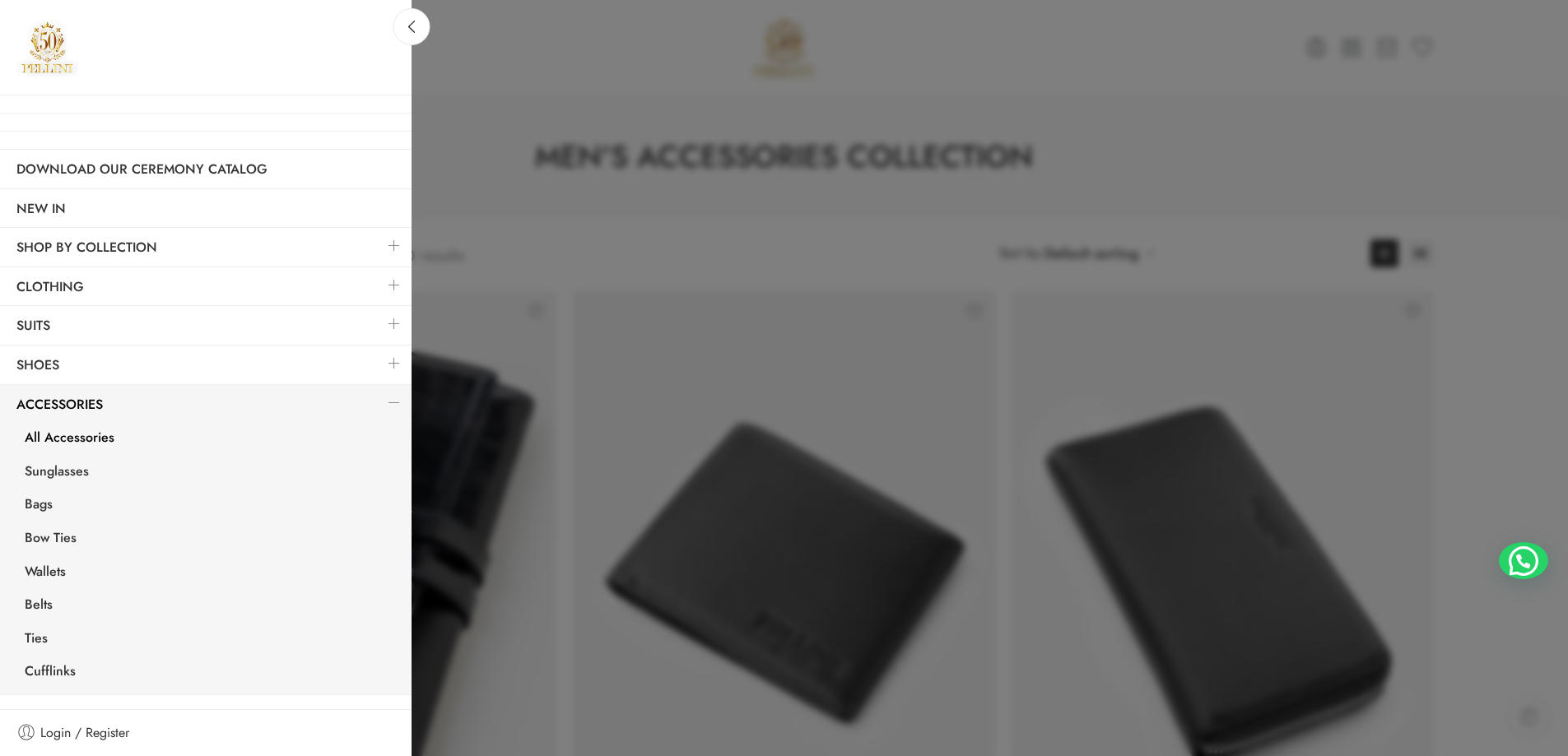
click at [392, 321] on link at bounding box center [393, 324] width 34 height 35
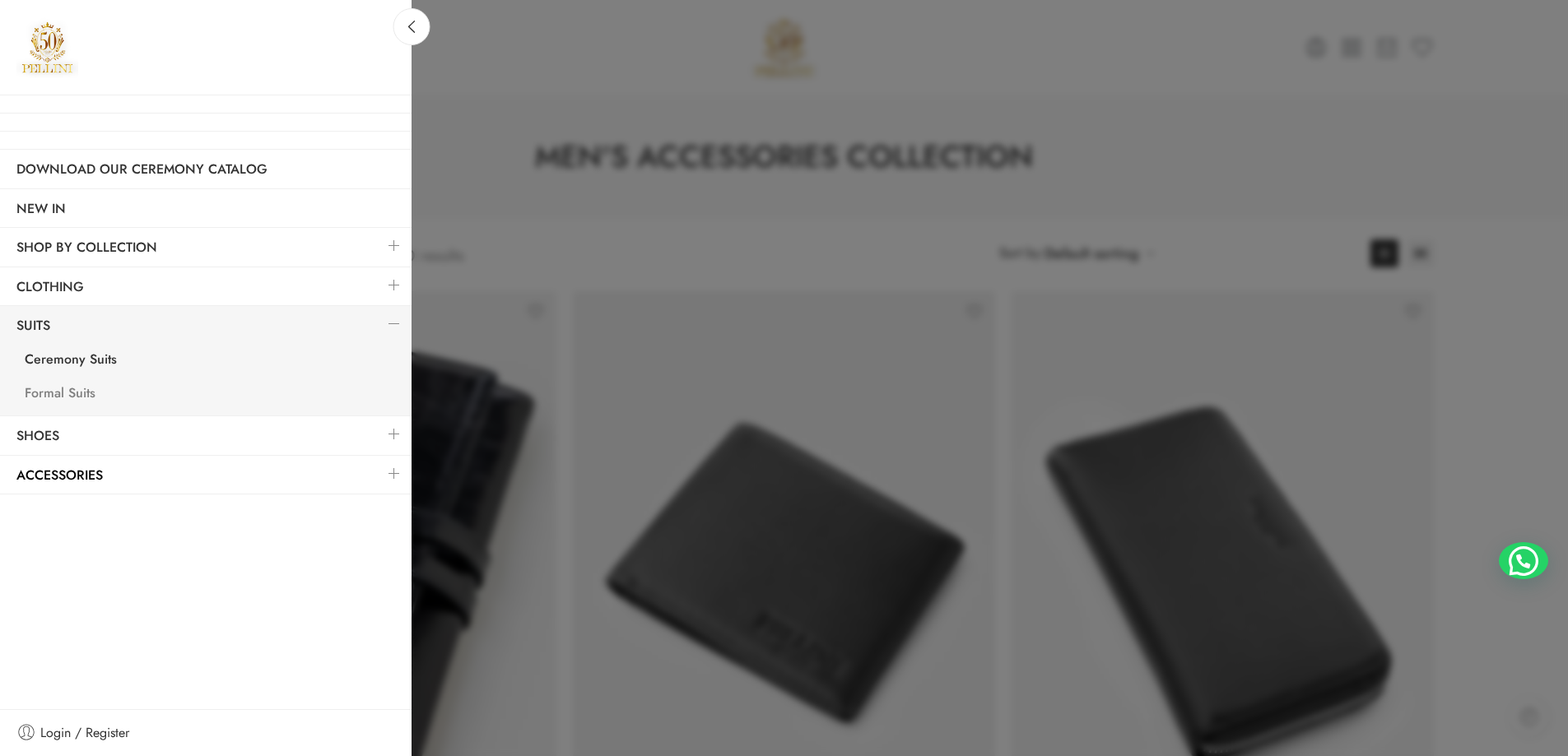
click at [59, 392] on link "Formal Suits" at bounding box center [210, 395] width 404 height 34
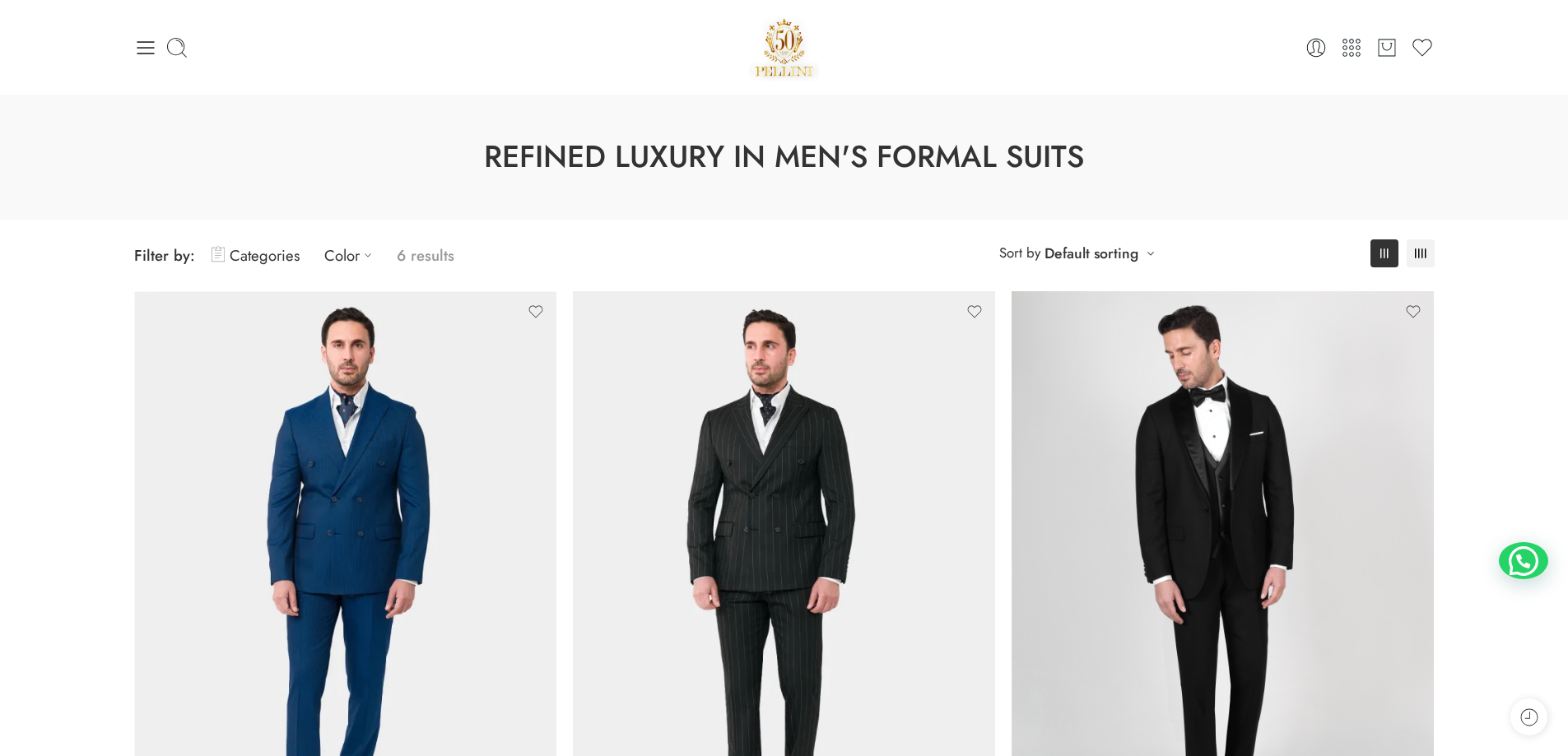
drag, startPoint x: 1529, startPoint y: 327, endPoint x: 633, endPoint y: 255, distance: 898.9
click at [633, 255] on span "Filter by: Categories Color 6 results" at bounding box center [459, 256] width 650 height 39
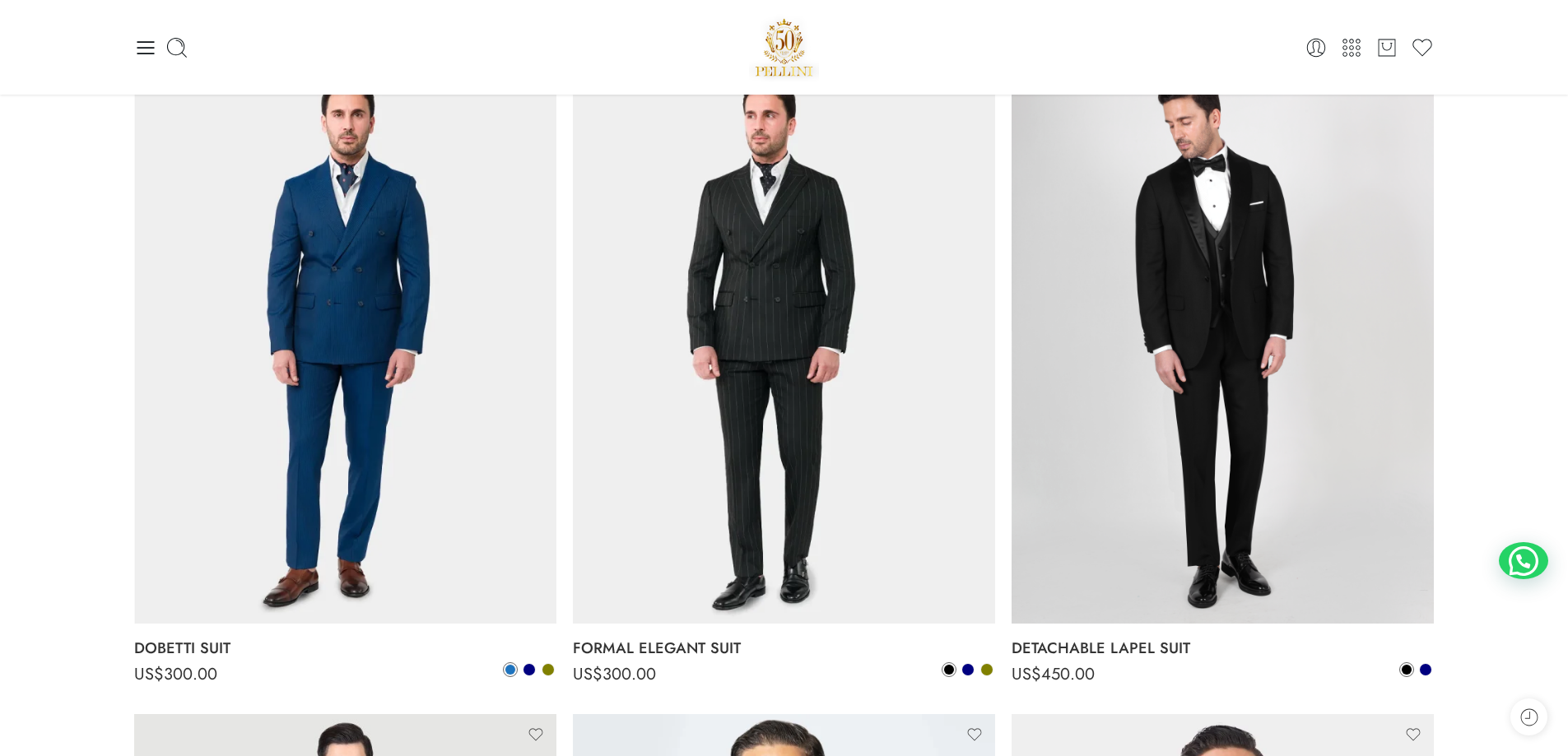
scroll to position [164, 0]
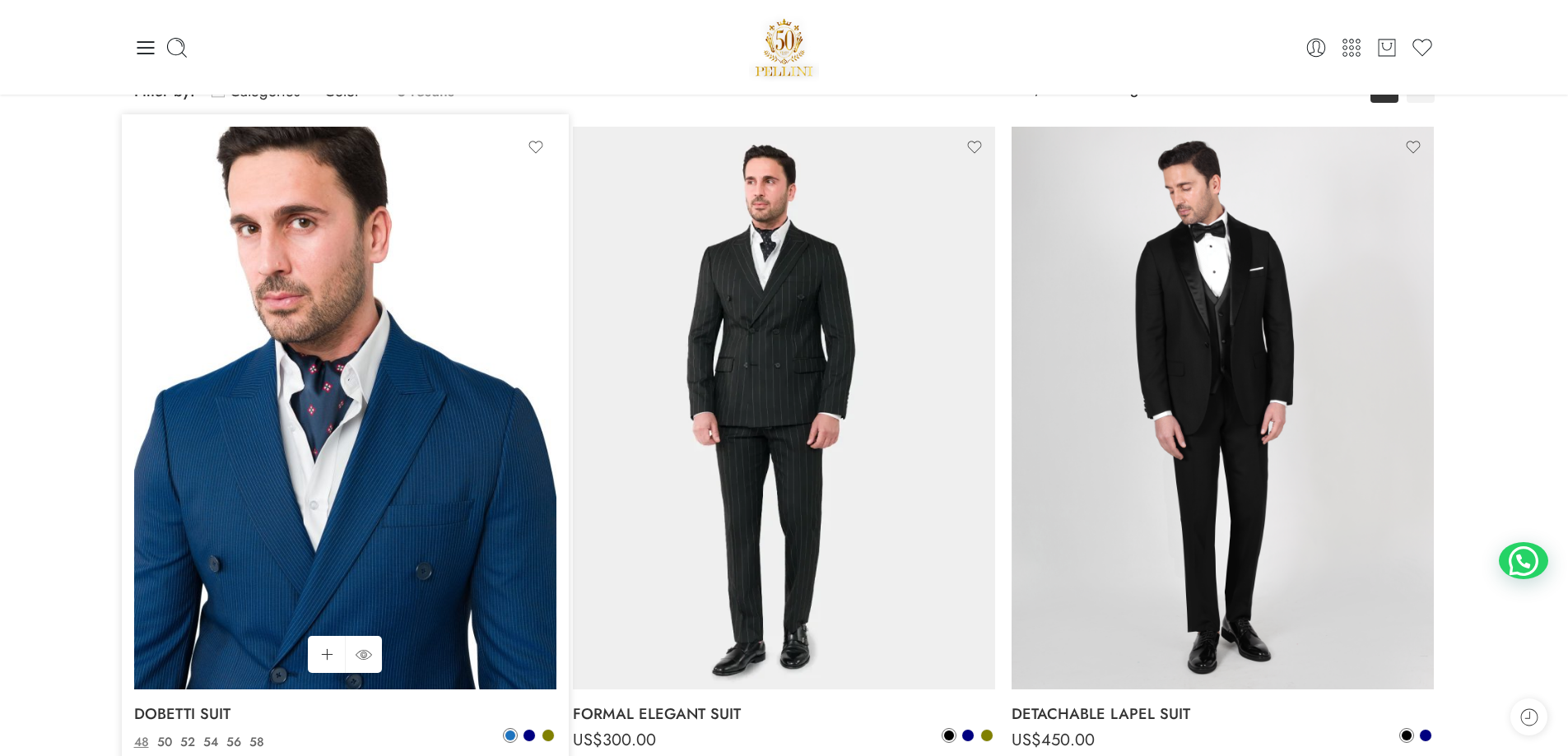
click at [273, 431] on img at bounding box center [345, 408] width 422 height 563
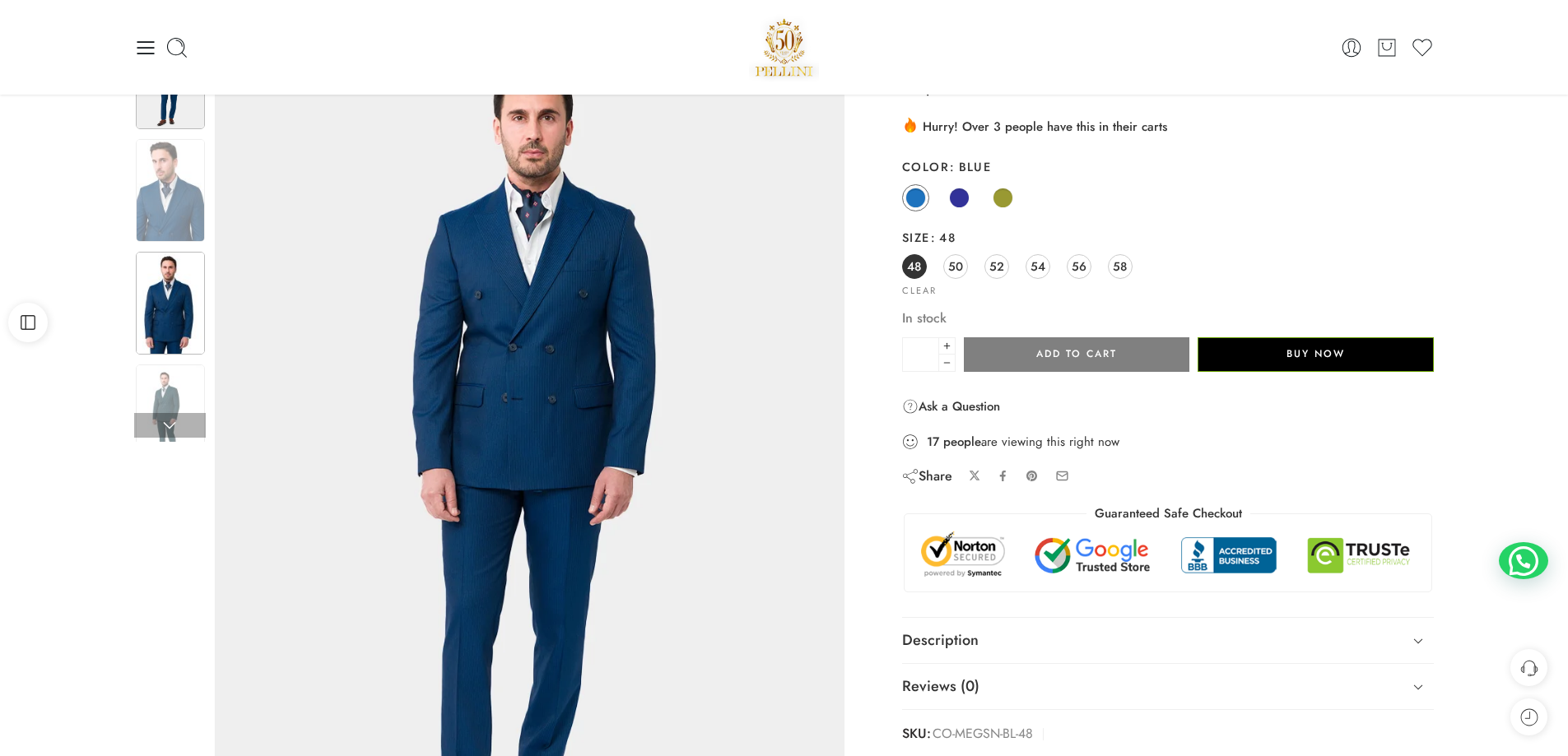
click at [168, 323] on img at bounding box center [170, 303] width 69 height 103
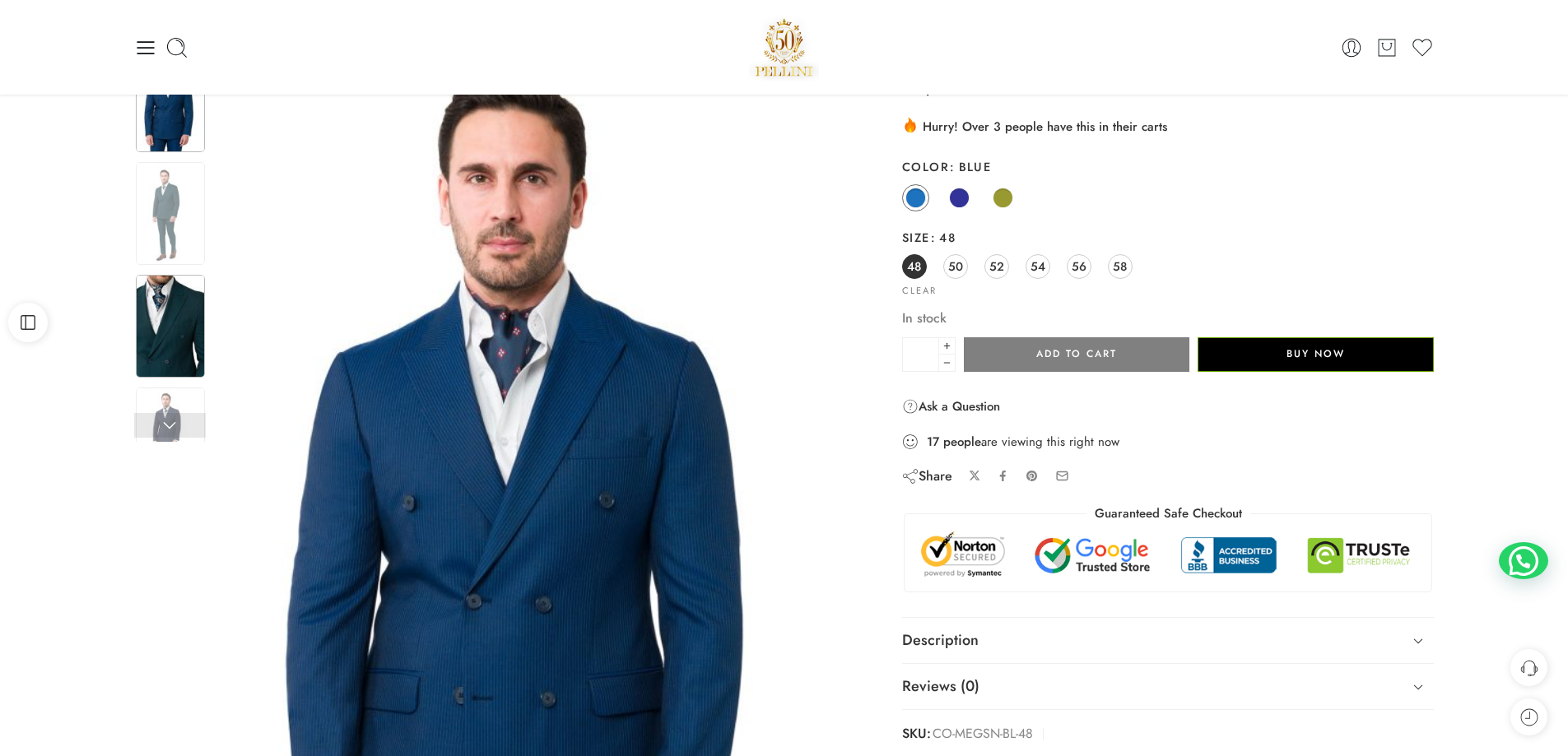
click at [173, 377] on img at bounding box center [170, 326] width 69 height 103
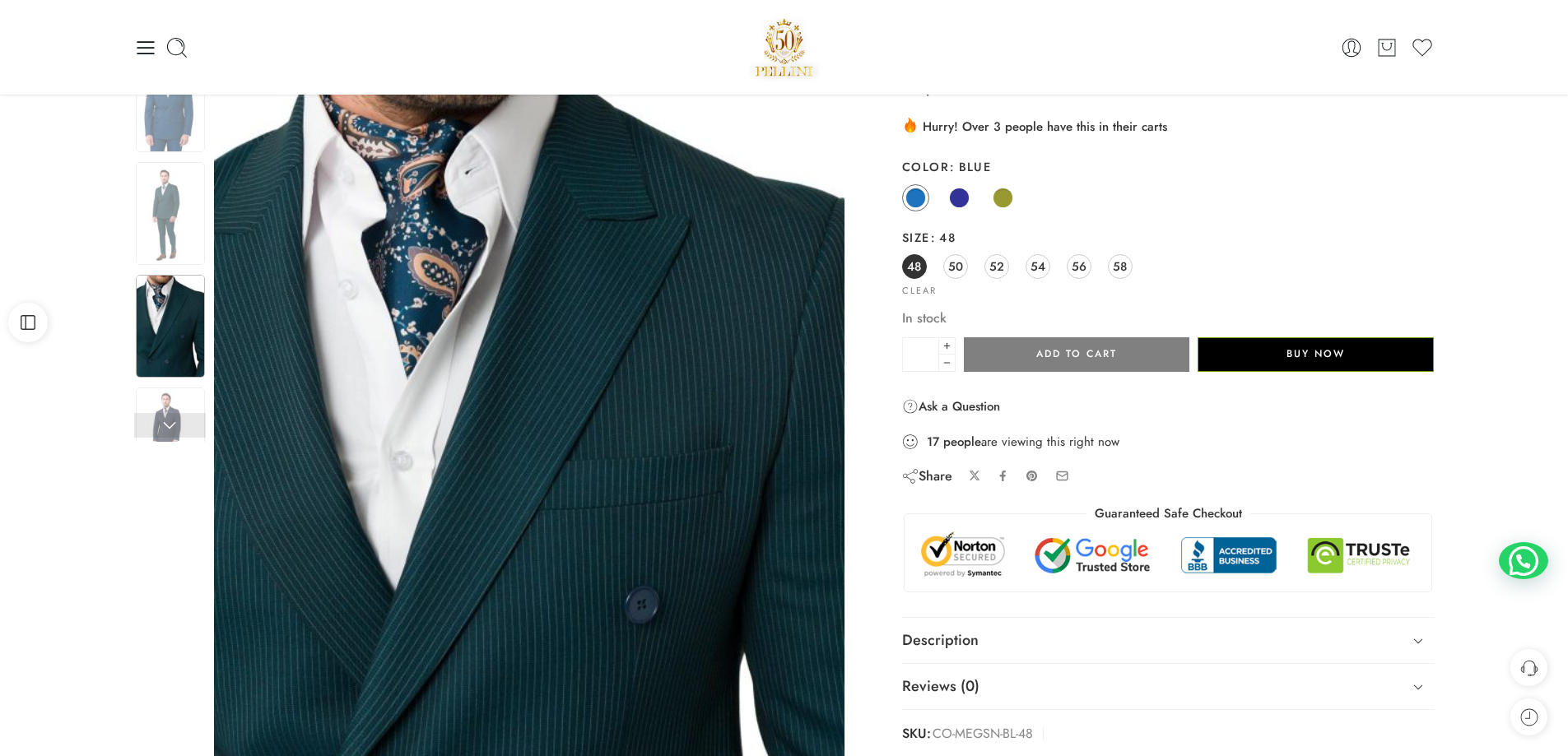
click at [172, 322] on img at bounding box center [170, 326] width 69 height 103
click at [169, 206] on img at bounding box center [170, 213] width 69 height 103
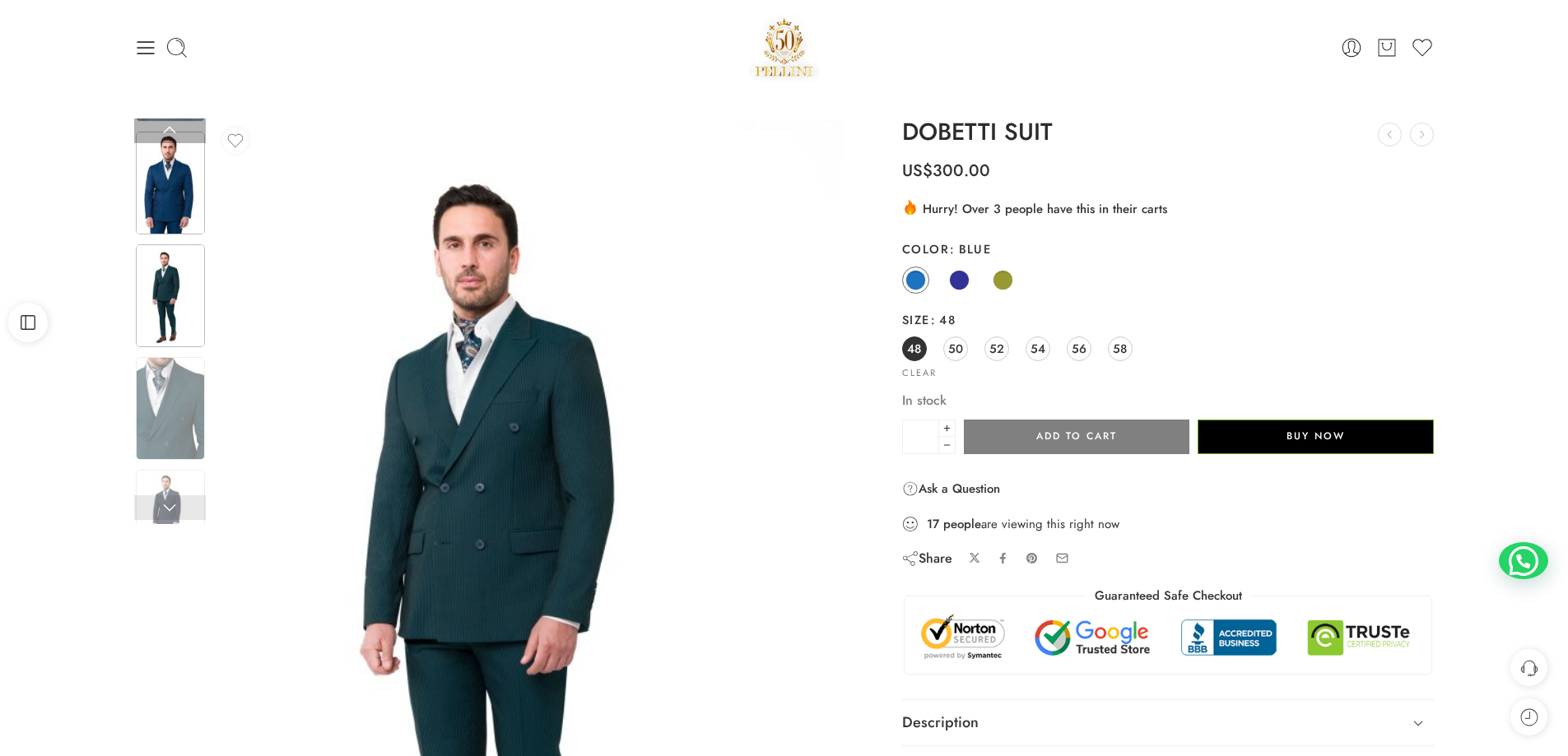
click at [175, 226] on img at bounding box center [170, 183] width 69 height 103
